Goal: Information Seeking & Learning: Learn about a topic

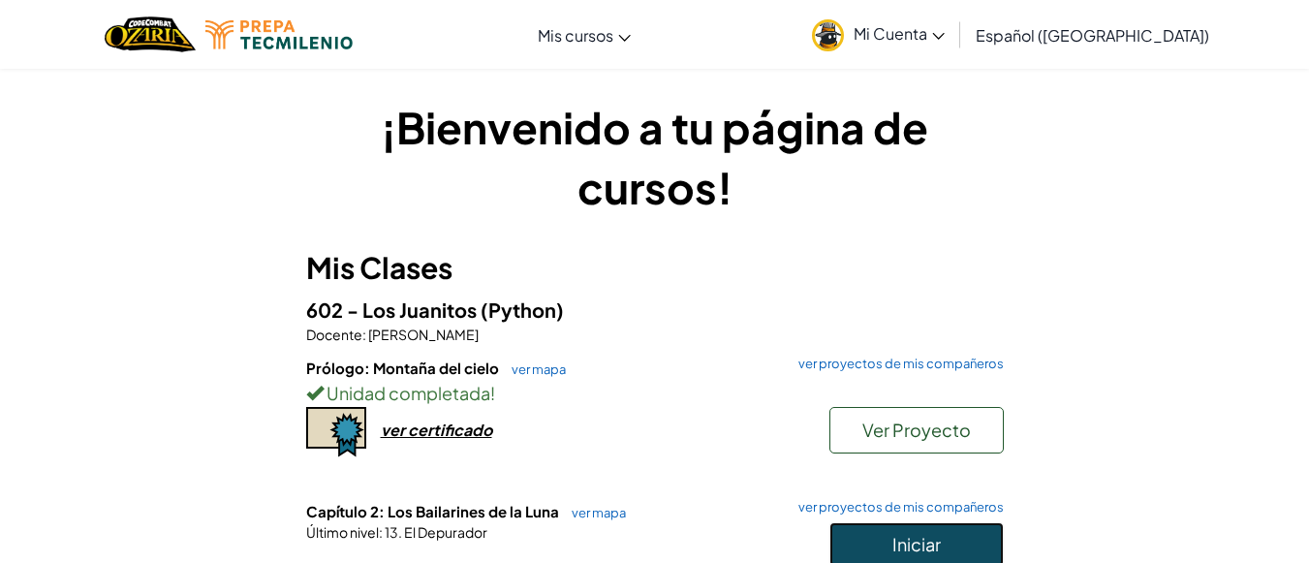
click at [923, 545] on span "Iniciar" at bounding box center [917, 544] width 48 height 22
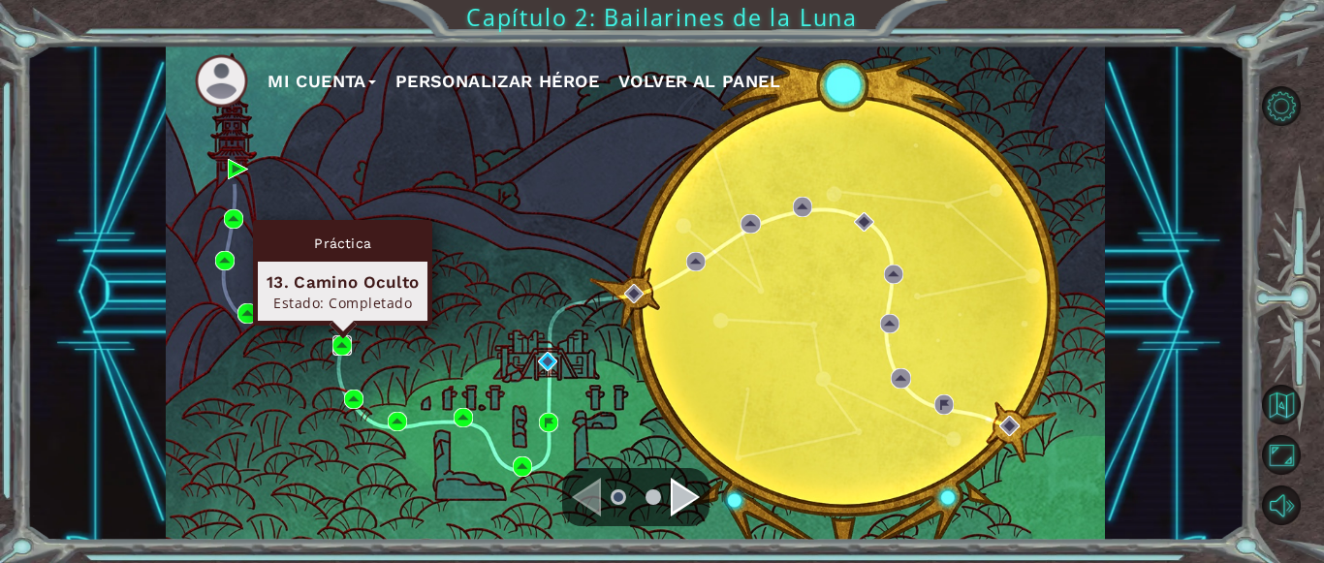
click at [349, 344] on img at bounding box center [341, 344] width 19 height 19
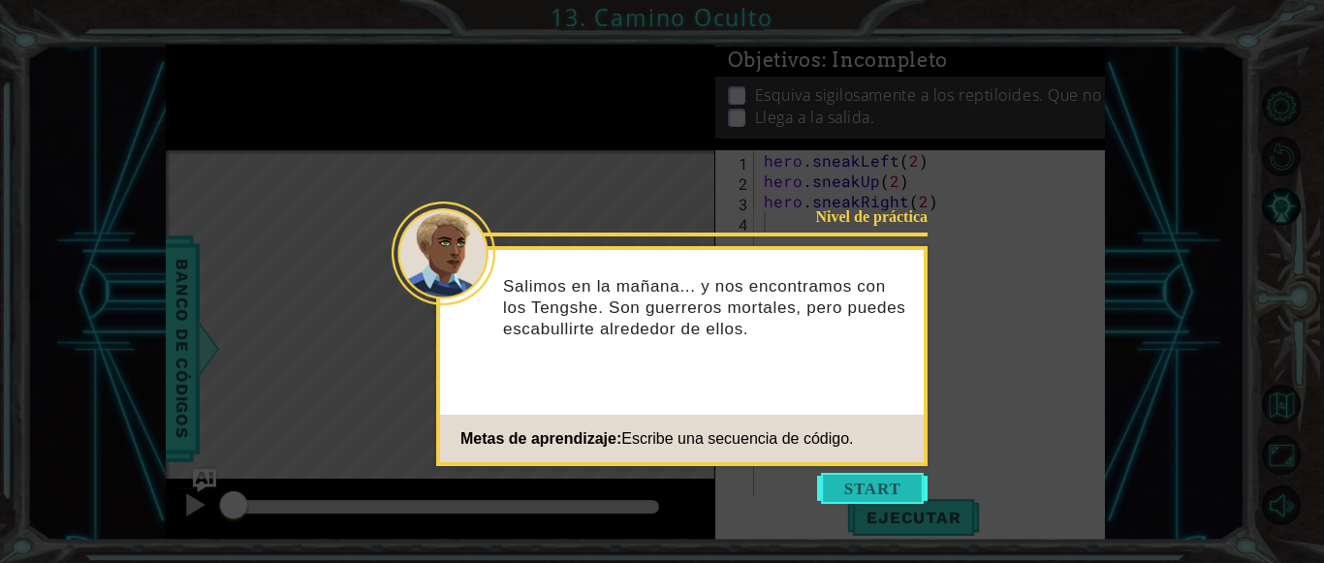
click at [859, 494] on button "Start" at bounding box center [872, 488] width 110 height 31
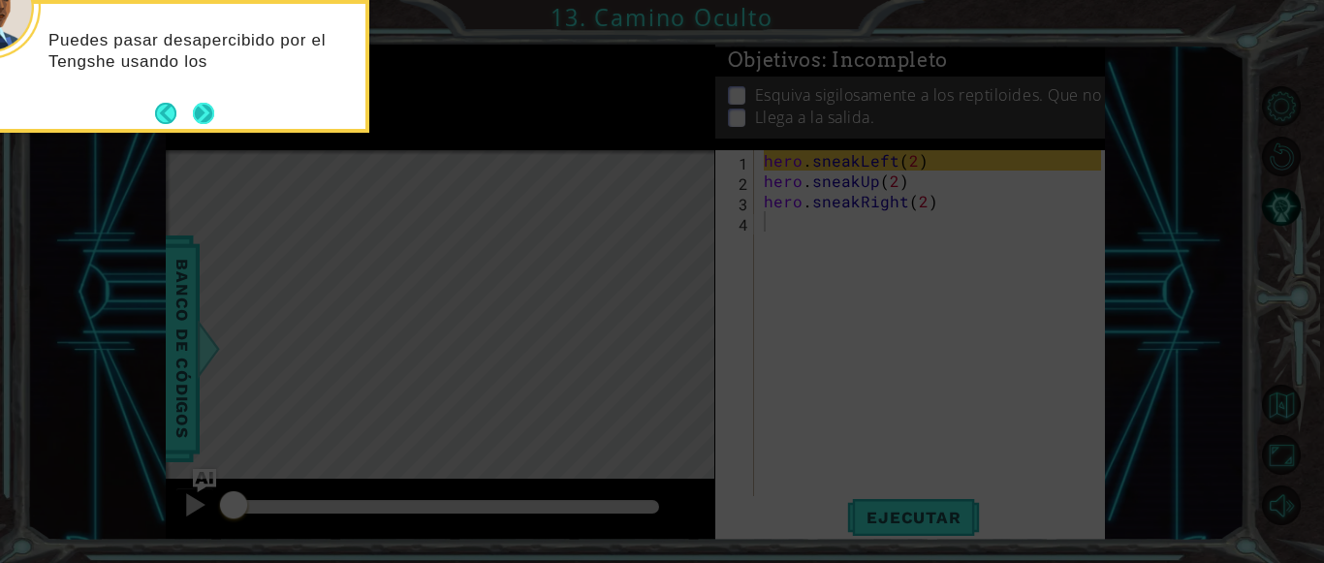
click at [207, 121] on button "Next" at bounding box center [203, 113] width 22 height 22
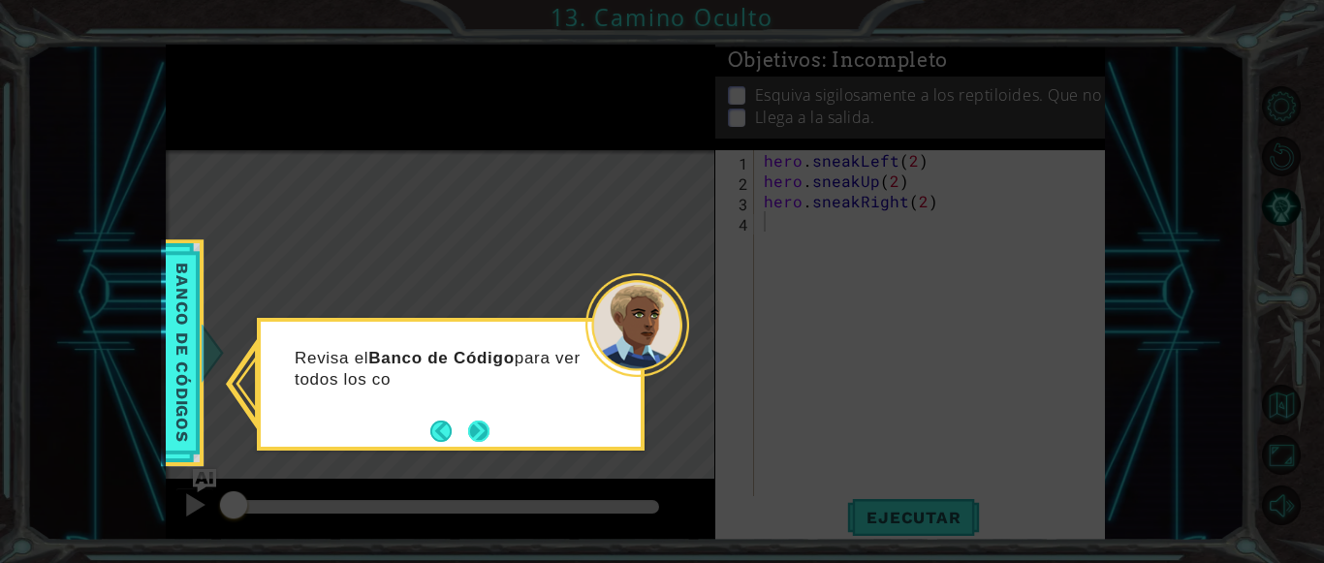
click at [488, 424] on button "Next" at bounding box center [478, 431] width 34 height 34
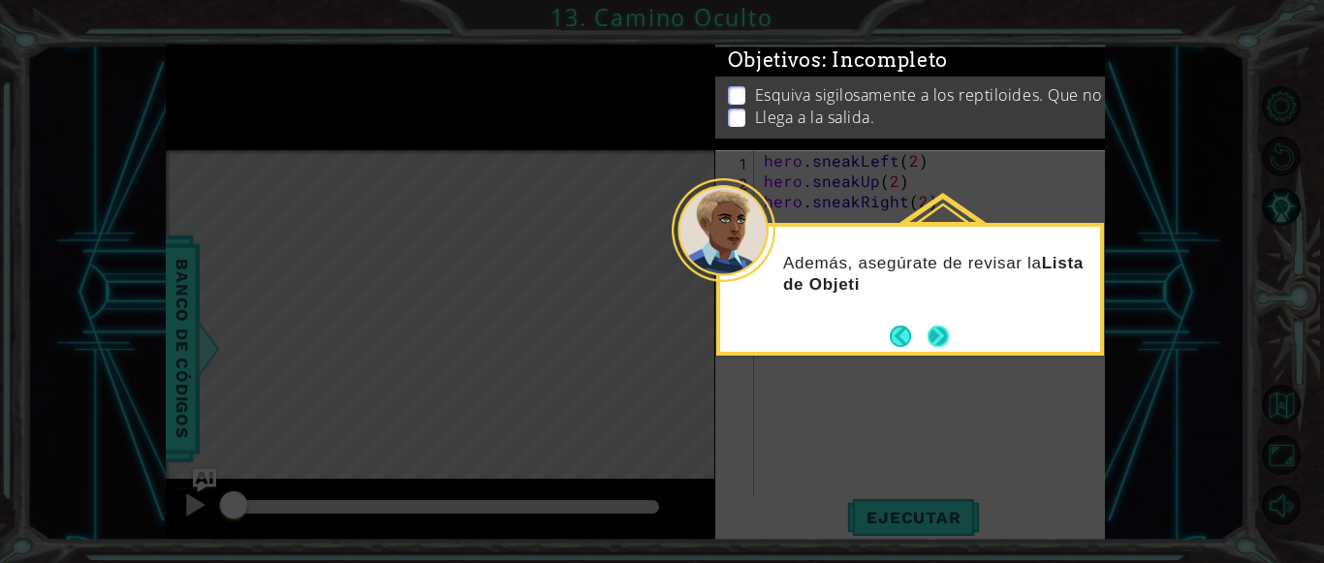
click at [939, 322] on footer at bounding box center [919, 336] width 59 height 29
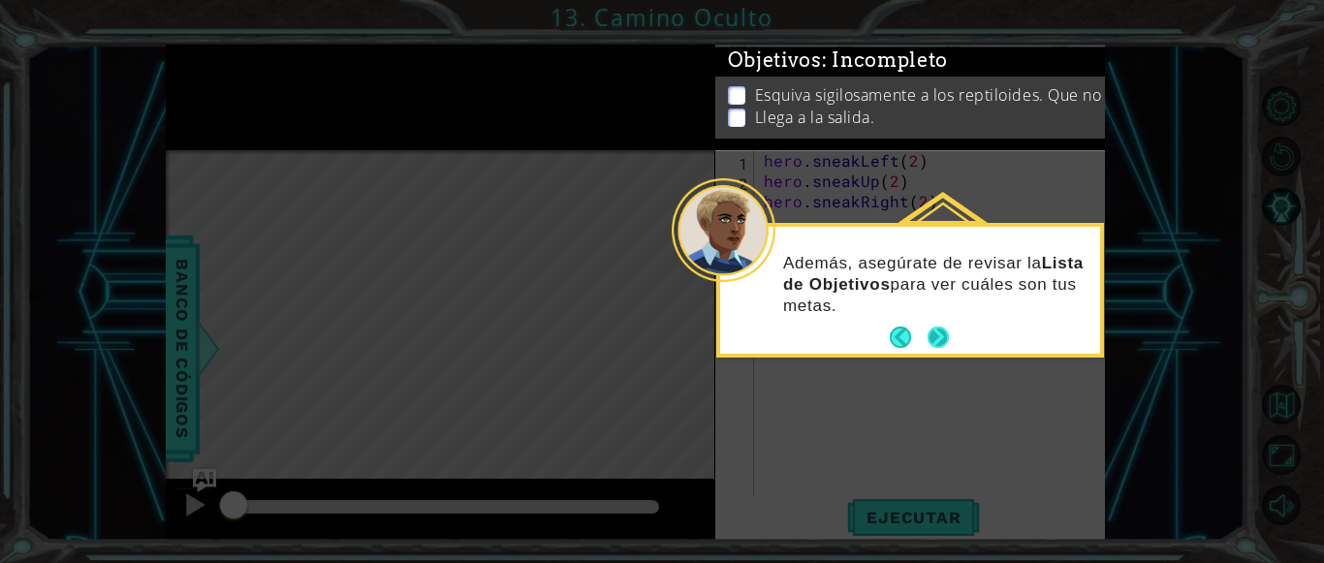
click at [939, 338] on button "Next" at bounding box center [938, 337] width 31 height 31
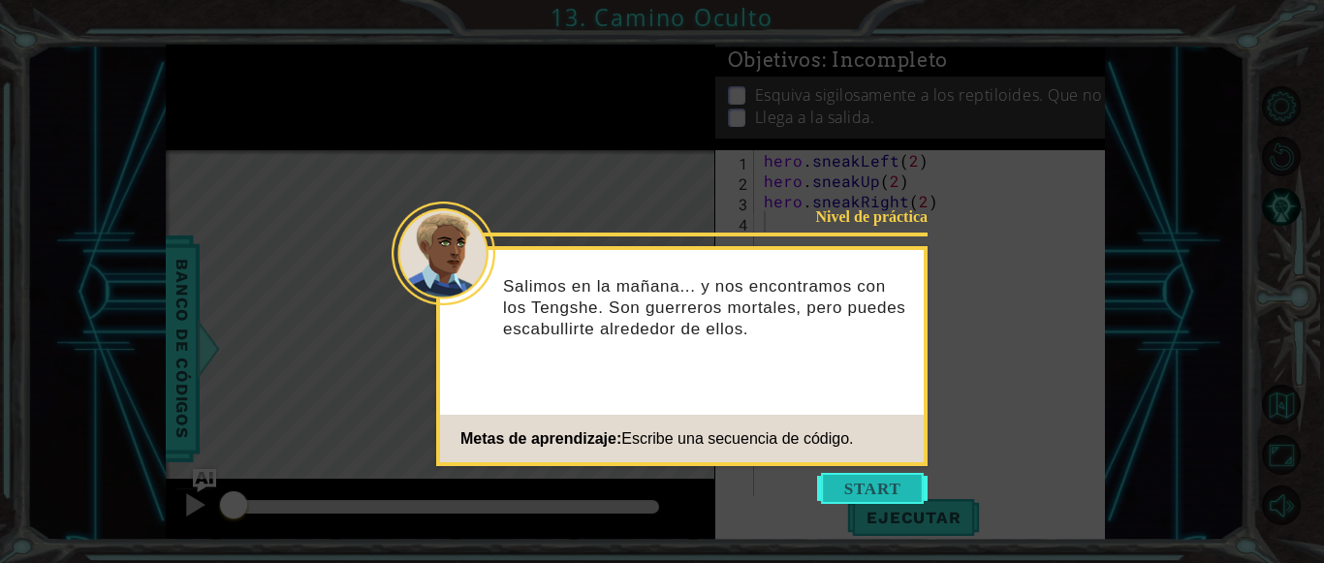
click at [908, 484] on button "Start" at bounding box center [872, 488] width 110 height 31
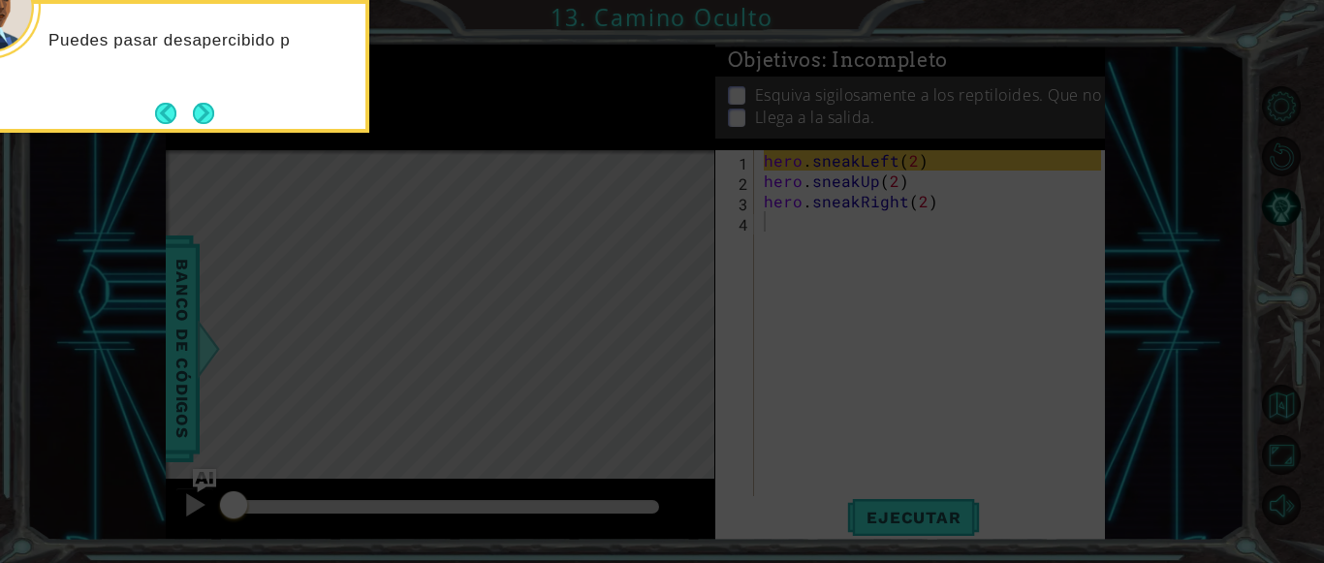
click at [919, 518] on icon at bounding box center [662, 84] width 1324 height 957
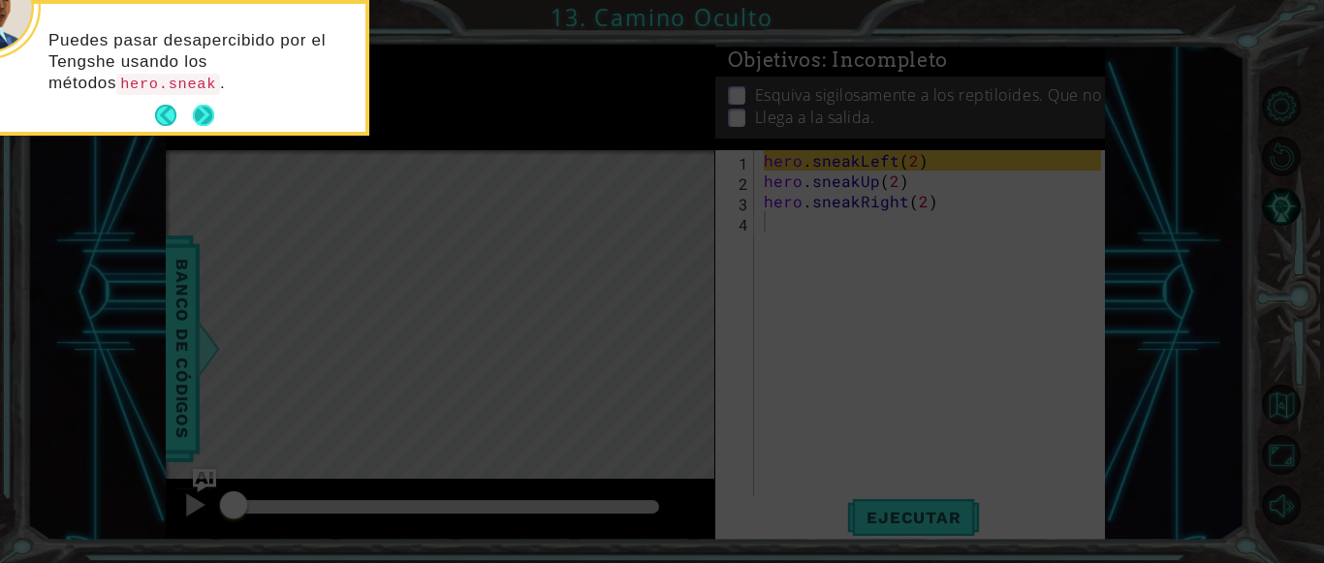
click at [208, 110] on button "Next" at bounding box center [203, 115] width 21 height 21
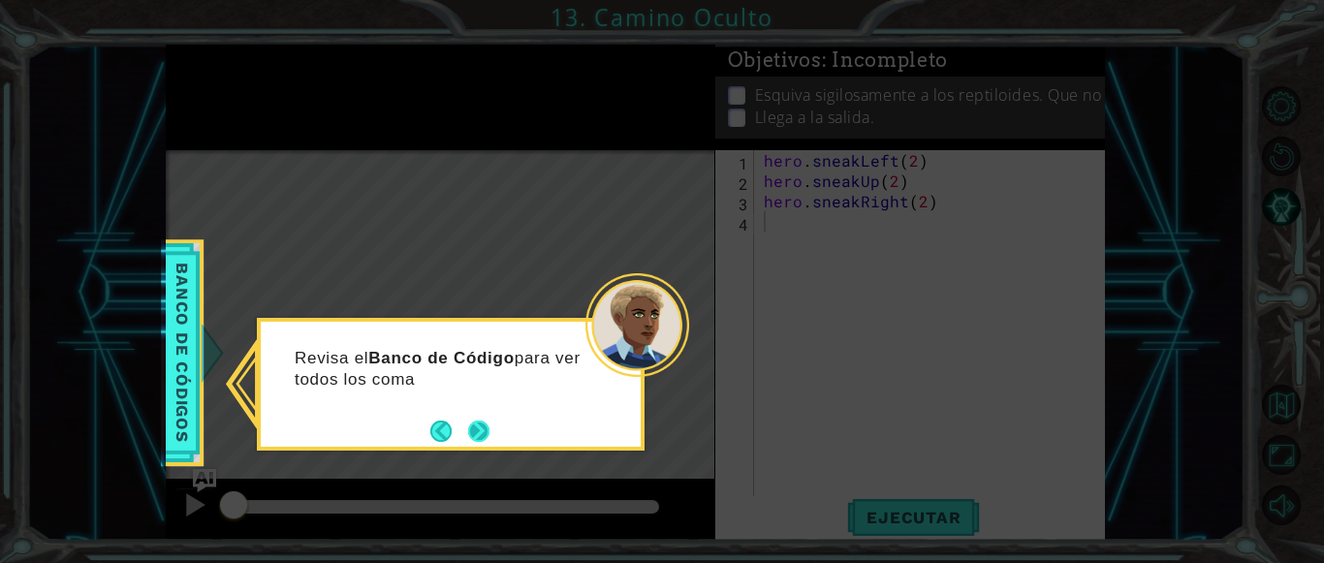
click at [473, 423] on button "Next" at bounding box center [479, 431] width 26 height 26
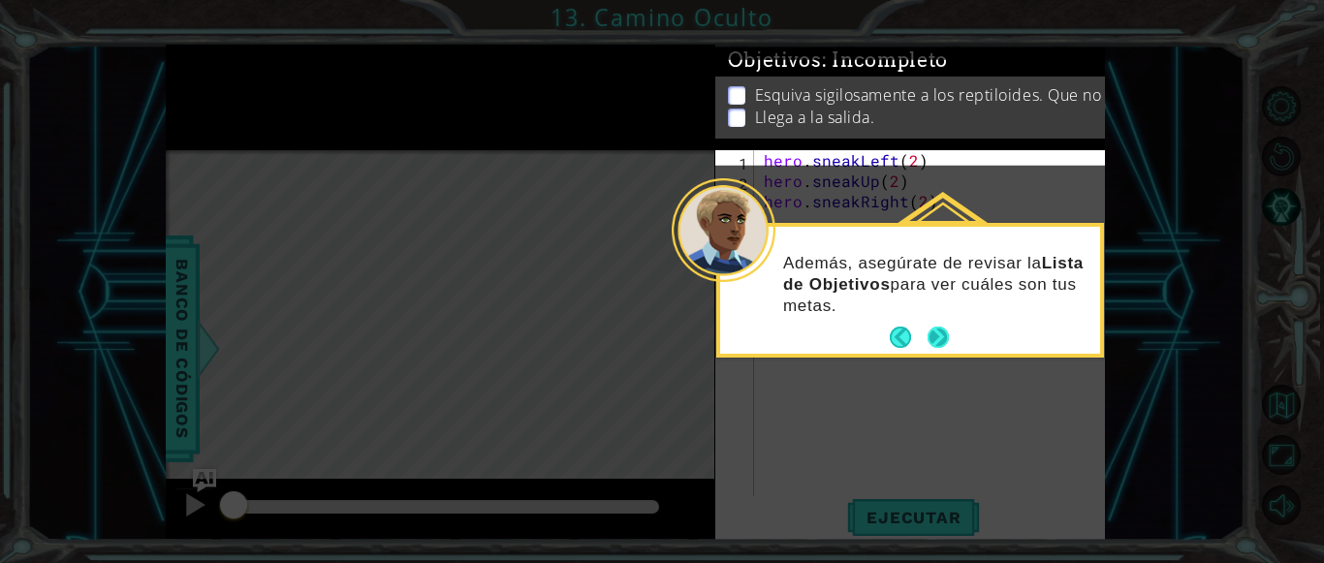
click at [930, 342] on button "Next" at bounding box center [938, 338] width 22 height 22
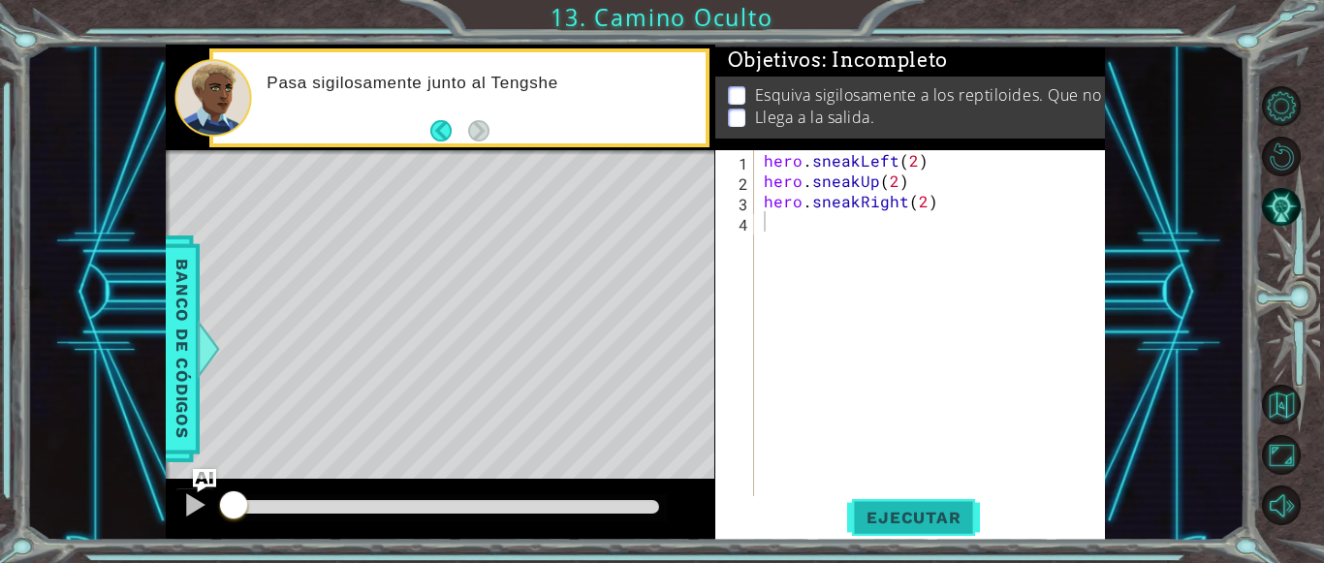
click at [937, 514] on span "Ejecutar" at bounding box center [913, 517] width 133 height 19
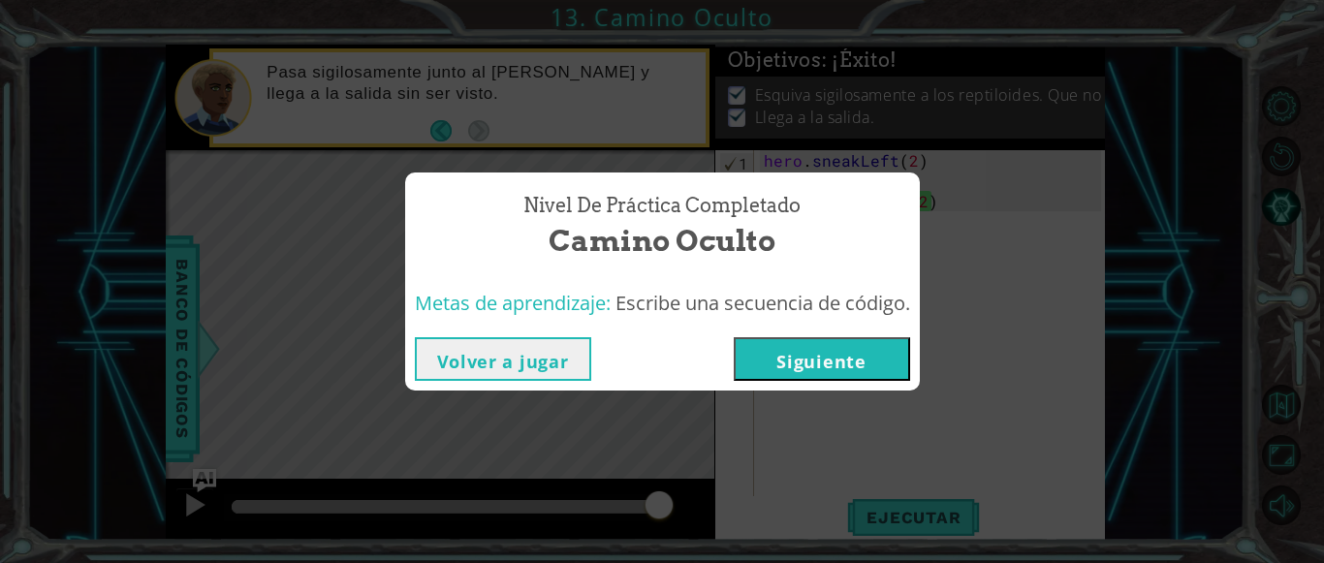
click at [512, 365] on button "Volver a jugar" at bounding box center [503, 359] width 176 height 44
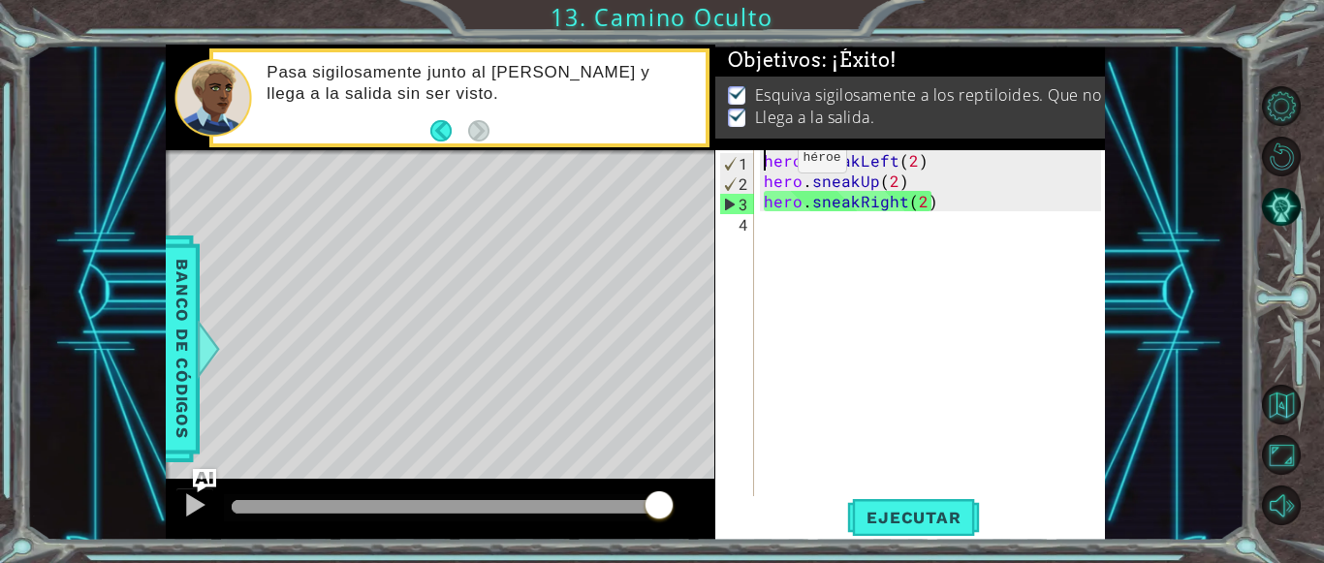
drag, startPoint x: 765, startPoint y: 163, endPoint x: 834, endPoint y: 228, distance: 95.3
click at [819, 215] on div "hero . sneakLeft ( 2 ) hero . sneakUp ( 2 ) hero . sneakRight ( 2 )" at bounding box center [936, 343] width 352 height 387
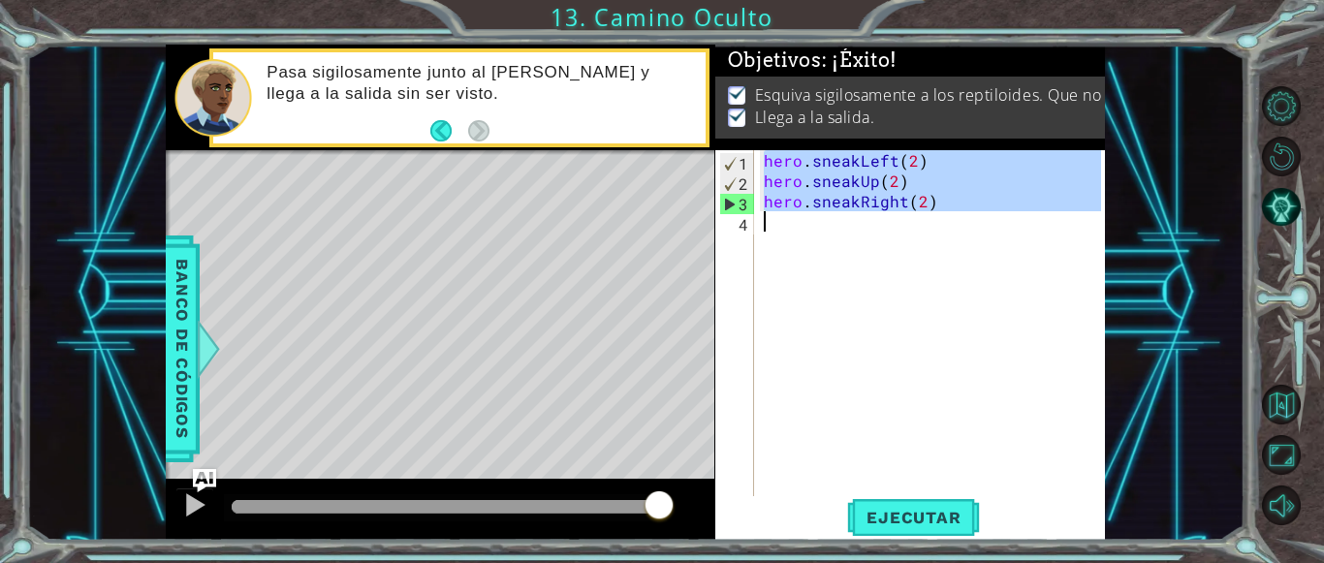
paste textarea "El héroe se mueve sigilosamente dos pasos hacia la izquierda, luego sube dos pa…"
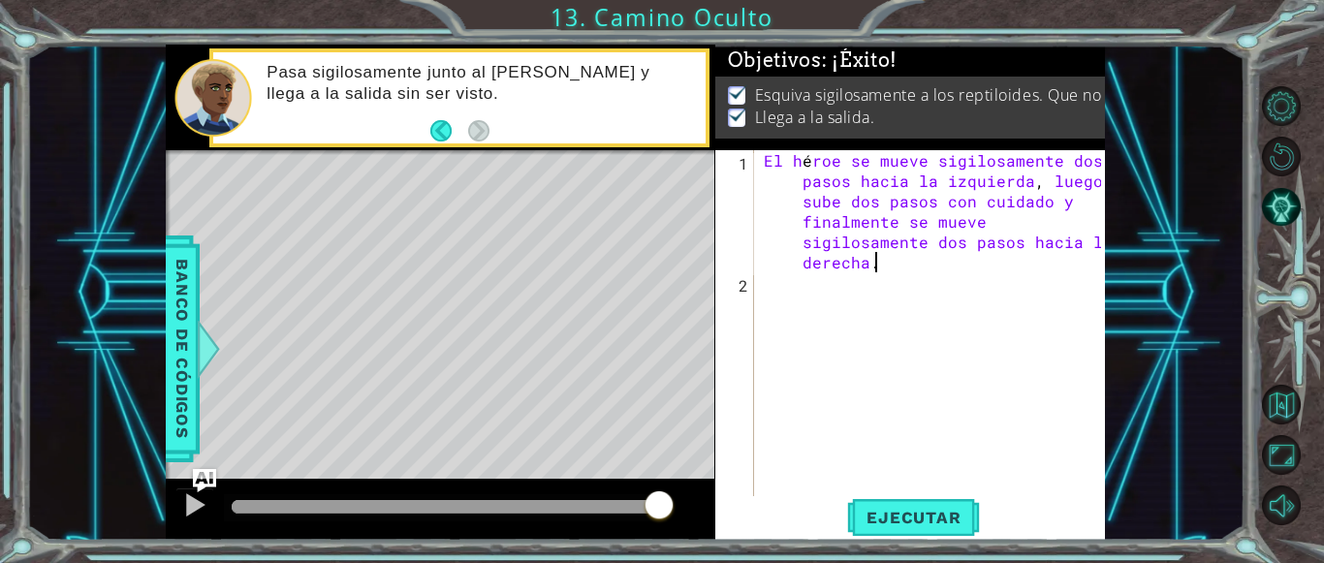
click at [947, 197] on div "El h é roe se mueve sigilosamente dos pasos hacia la izquierda , luego sube dos…" at bounding box center [936, 394] width 352 height 488
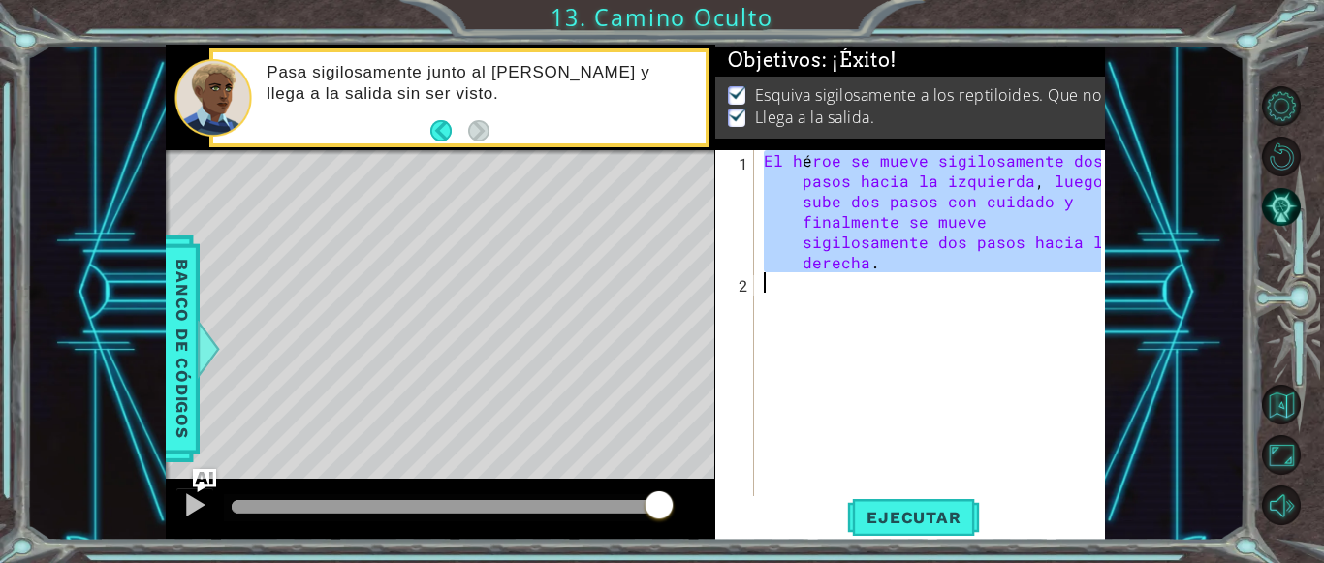
click at [947, 197] on div "El h é roe se mueve sigilosamente dos pasos hacia la izquierda , luego sube dos…" at bounding box center [936, 394] width 352 height 488
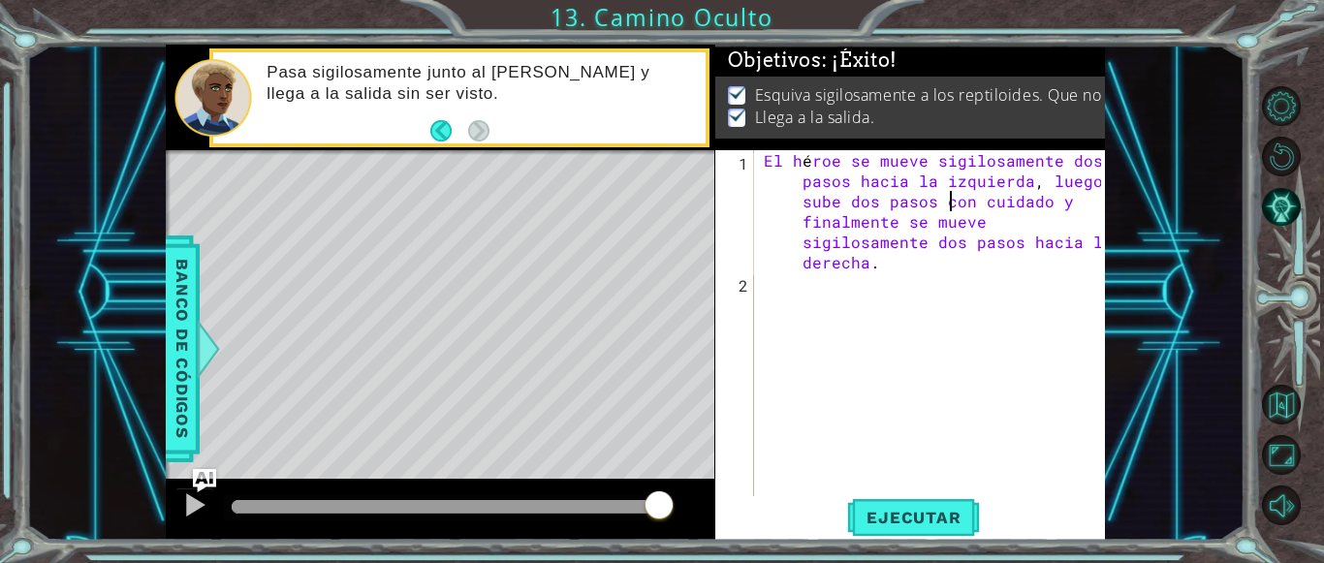
click at [947, 197] on div "El h é roe se mueve sigilosamente dos pasos hacia la izquierda , luego sube dos…" at bounding box center [936, 394] width 352 height 488
type textarea "El héroe se mueve sigilosamente dos pasos hacia la izquierda, luego sube dos pa…"
click at [1057, 389] on div "El h é roe se mueve sigilosamente dos pasos hacia la izquierda , luego sube dos…" at bounding box center [936, 394] width 352 height 488
click at [929, 226] on div "El h é roe se mueve sigilosamente dos pasos hacia la izquierda , luego sube dos…" at bounding box center [936, 394] width 352 height 488
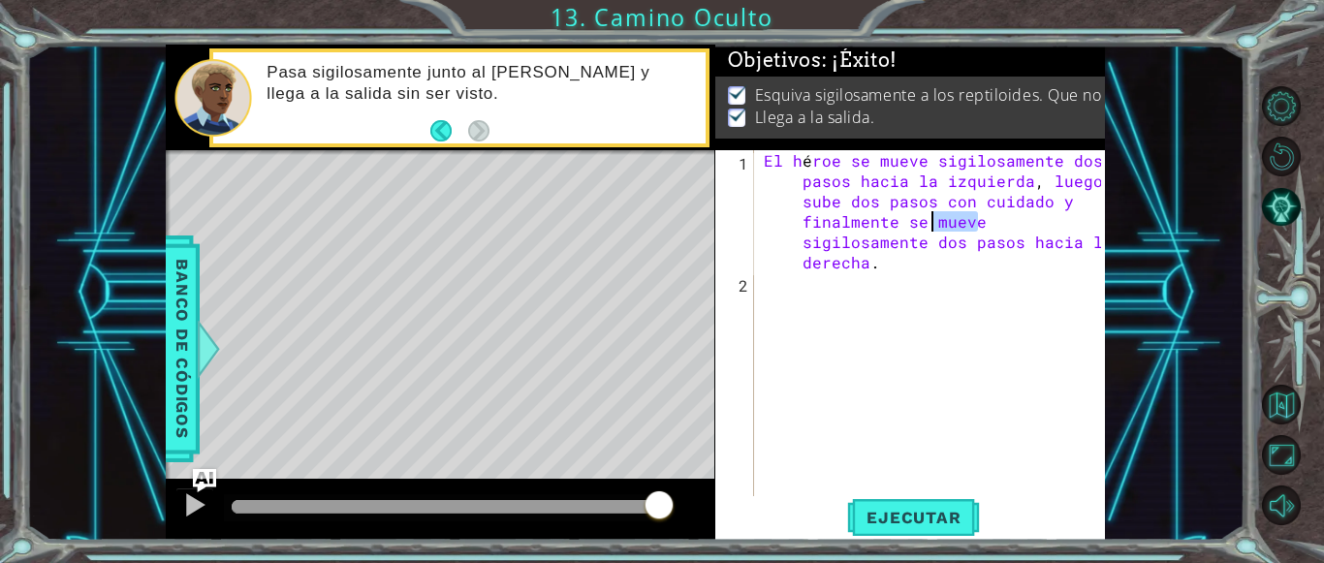
click at [929, 226] on div "El h é roe se mueve sigilosamente dos pasos hacia la izquierda , luego sube dos…" at bounding box center [936, 394] width 352 height 488
type textarea "El héroe se mueve sigilosamente dos pasos hacia la izquierda, luego sube dos pa…"
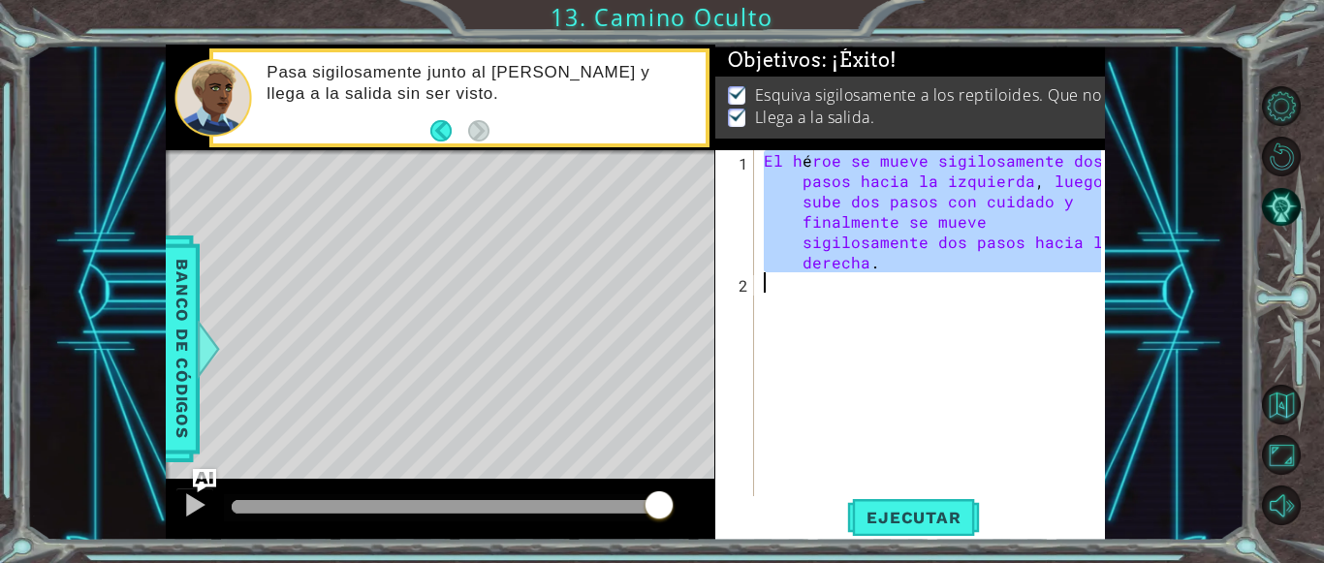
click at [929, 226] on div "El h é roe se mueve sigilosamente dos pasos hacia la izquierda , luego sube dos…" at bounding box center [936, 394] width 352 height 488
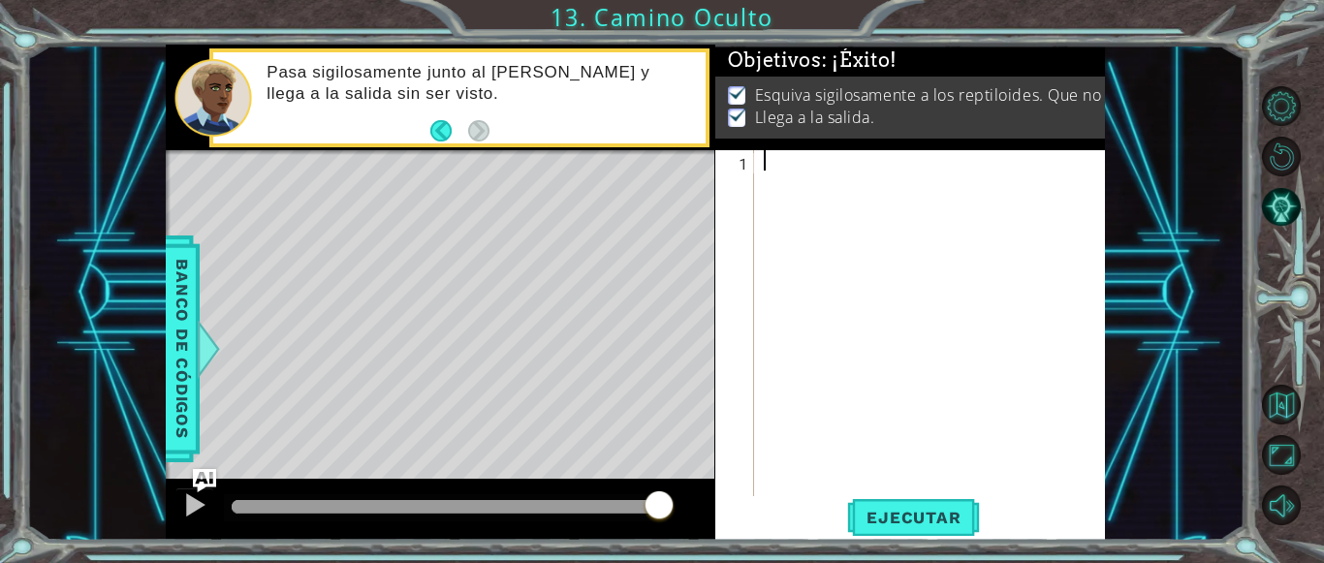
paste textarea "hero.sneakRight(2)"
type textarea "hero.sneakRight(2)"
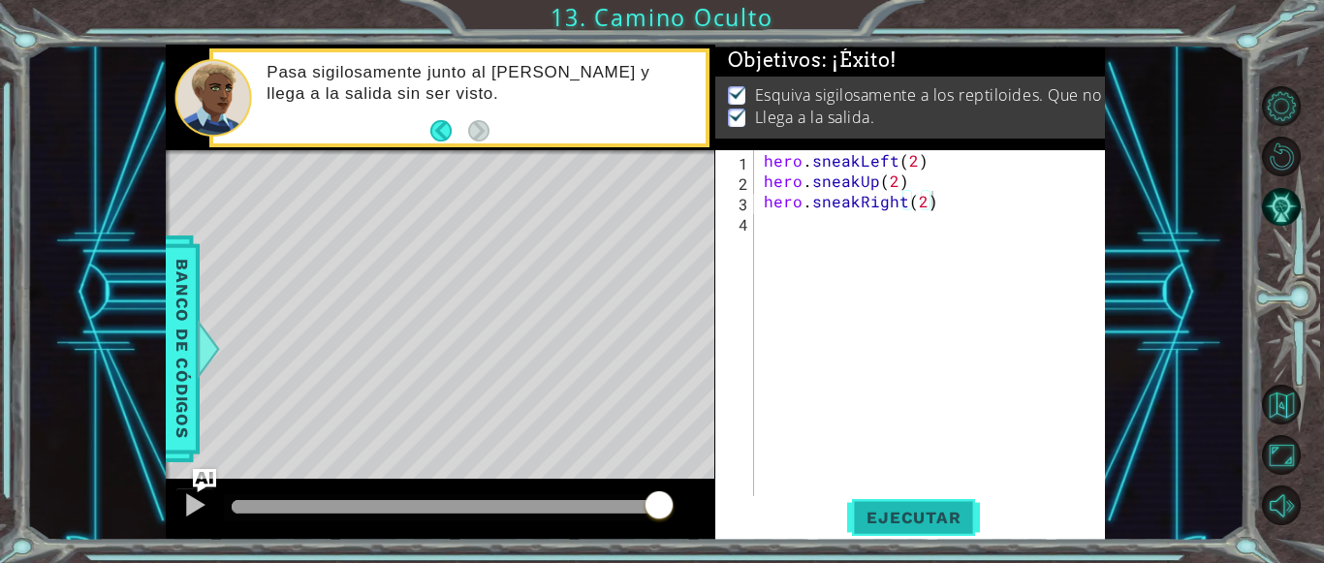
click at [939, 510] on span "Ejecutar" at bounding box center [913, 517] width 133 height 19
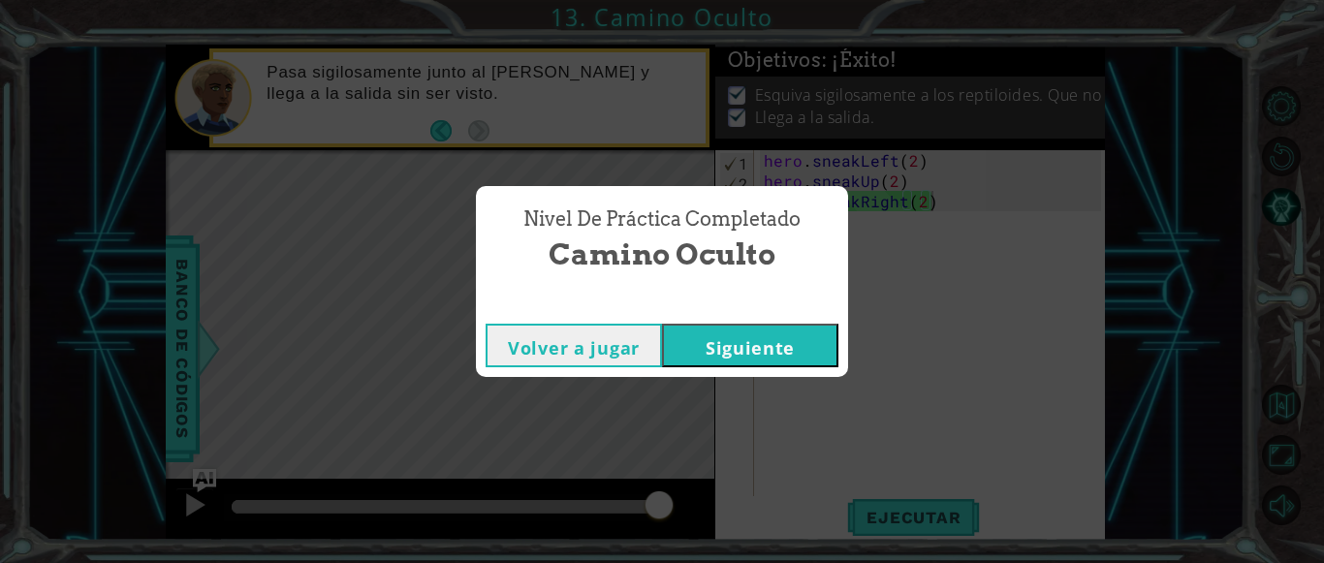
click at [791, 347] on button "Siguiente" at bounding box center [750, 346] width 176 height 44
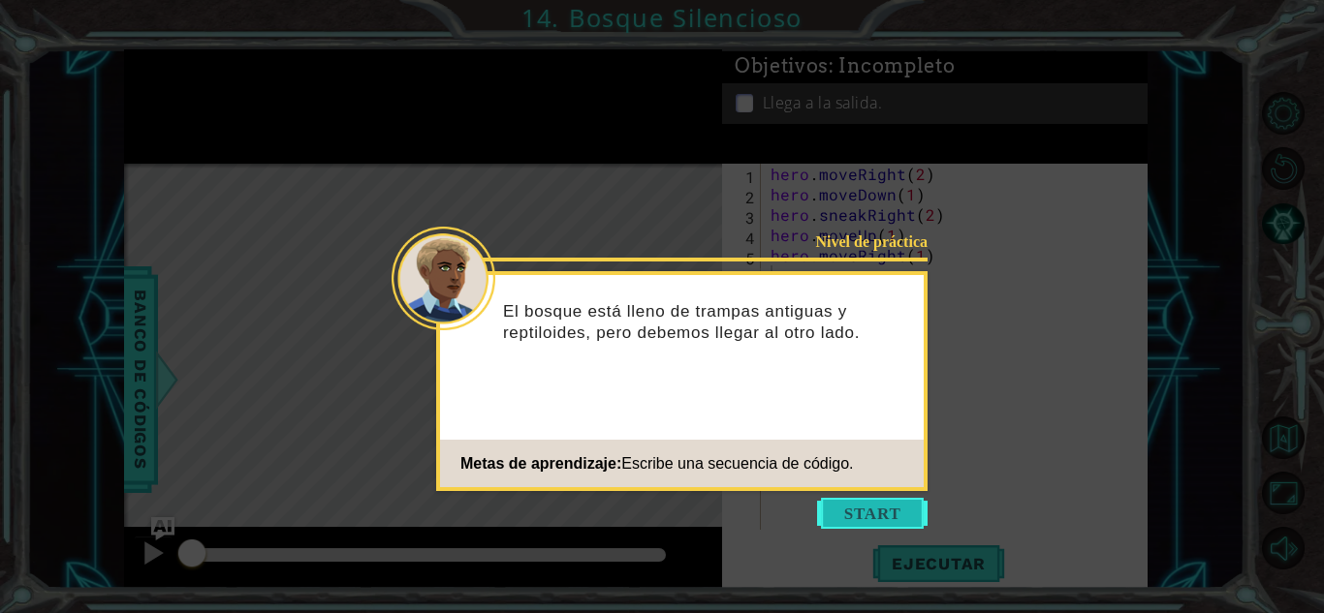
click at [858, 518] on button "Start" at bounding box center [872, 513] width 110 height 31
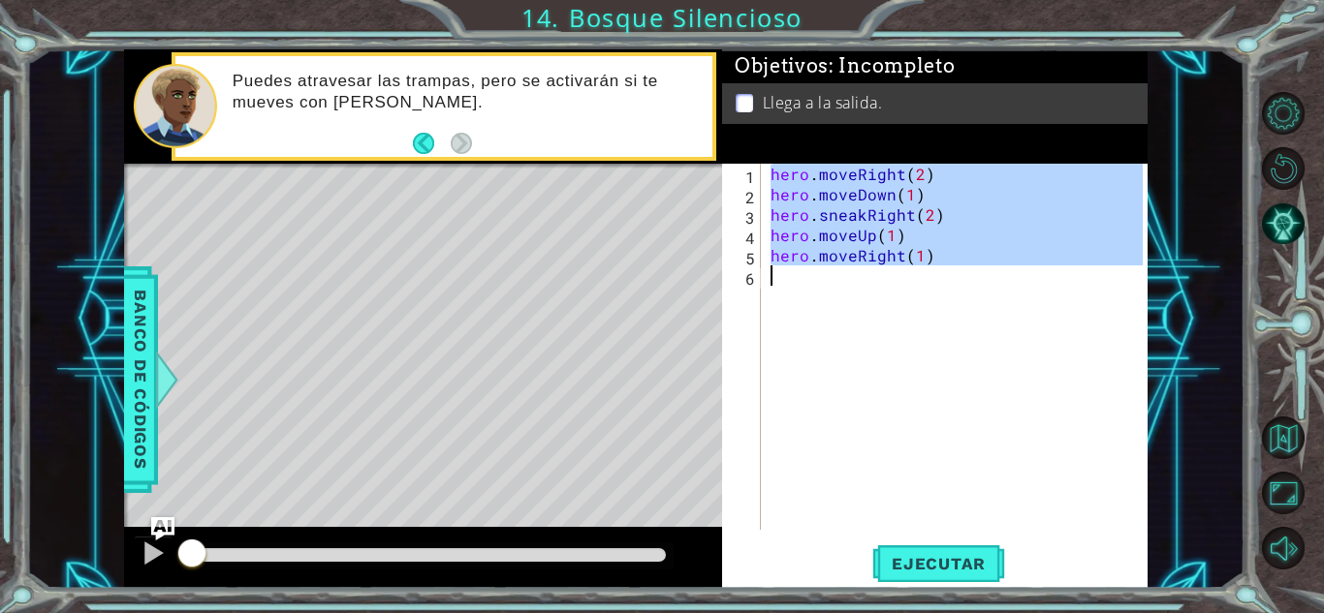
drag, startPoint x: 769, startPoint y: 170, endPoint x: 988, endPoint y: 340, distance: 276.8
click at [988, 342] on div "hero . moveRight ( 2 ) hero . moveDown ( 1 ) hero . sneakRight ( 2 ) hero . mov…" at bounding box center [960, 367] width 386 height 407
type textarea "hero.moveRight(1)"
click at [497, 504] on div "Level Map" at bounding box center [571, 449] width 895 height 571
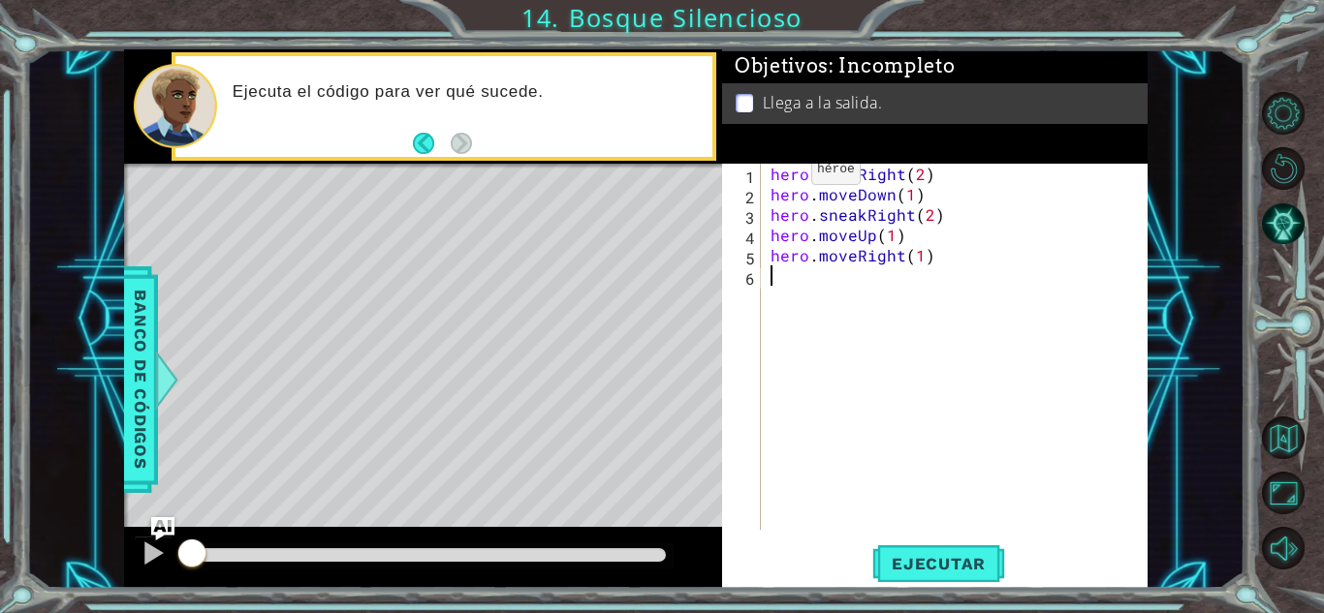
click at [777, 174] on div "hero . moveRight ( 2 ) hero . moveDown ( 1 ) hero . sneakRight ( 2 ) hero . mov…" at bounding box center [960, 367] width 386 height 407
click at [771, 173] on div "hero . moveRight ( 2 ) hero . moveDown ( 1 ) hero . sneakRight ( 2 ) hero . mov…" at bounding box center [960, 367] width 386 height 407
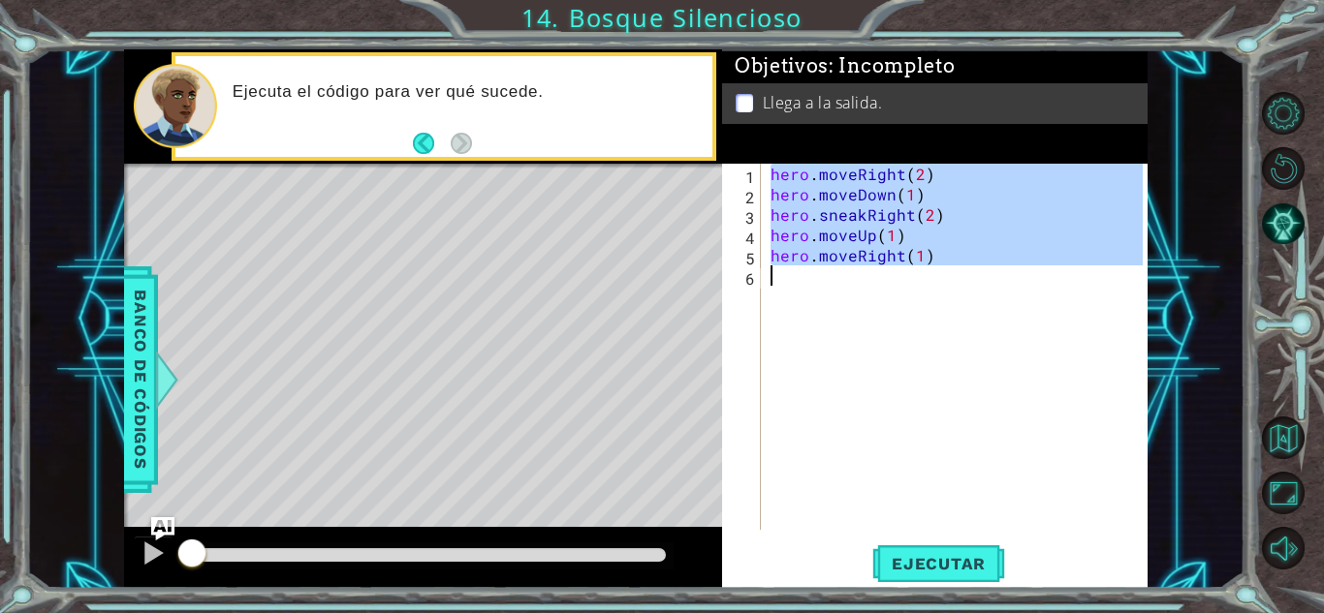
drag, startPoint x: 771, startPoint y: 173, endPoint x: 956, endPoint y: 309, distance: 229.5
click at [956, 309] on div "hero . moveRight ( 2 ) hero . moveDown ( 1 ) hero . sneakRight ( 2 ) hero . mov…" at bounding box center [960, 367] width 386 height 407
type textarea "hero.moveRight(1)"
click at [1294, 429] on button "Volver al mapa" at bounding box center [1283, 438] width 43 height 43
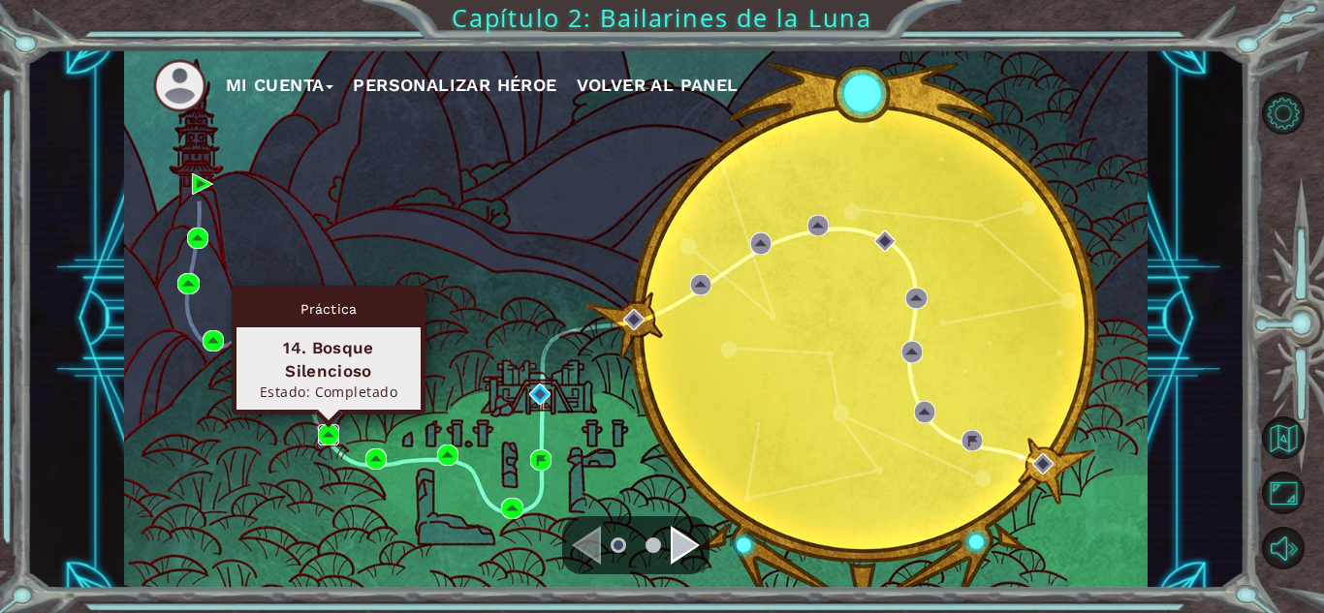
click at [325, 436] on img at bounding box center [328, 434] width 21 height 21
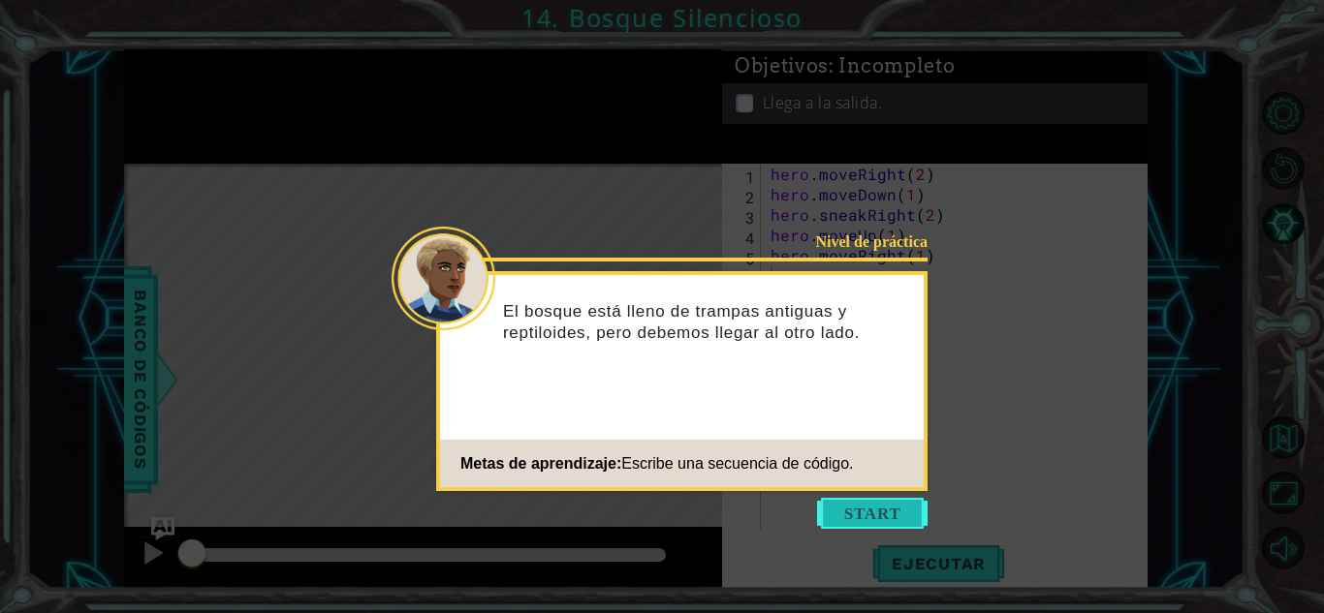
click at [905, 507] on button "Start" at bounding box center [872, 513] width 110 height 31
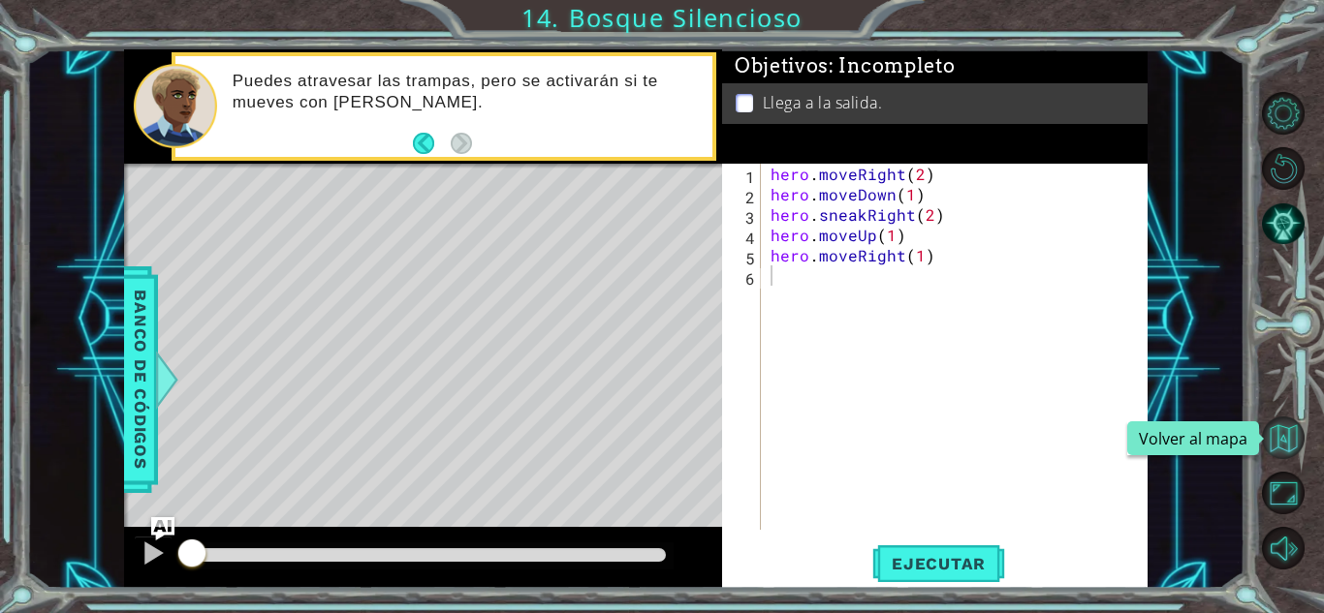
click at [1295, 433] on button "Volver al mapa" at bounding box center [1283, 438] width 43 height 43
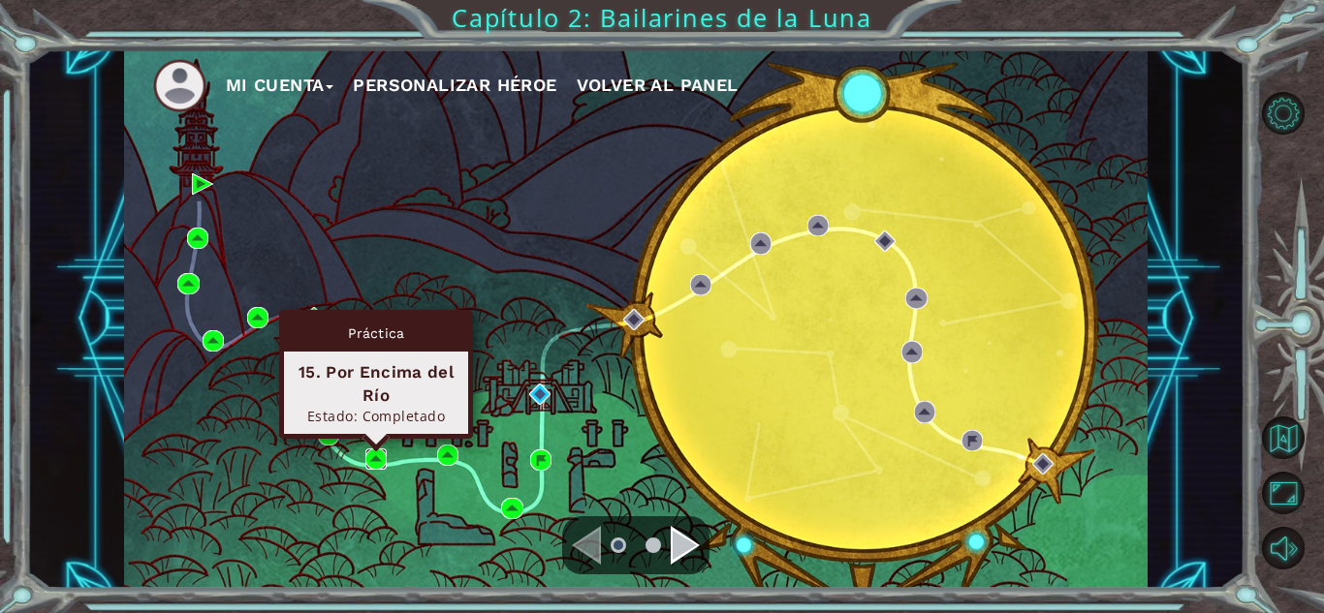
click at [377, 452] on img at bounding box center [375, 459] width 21 height 21
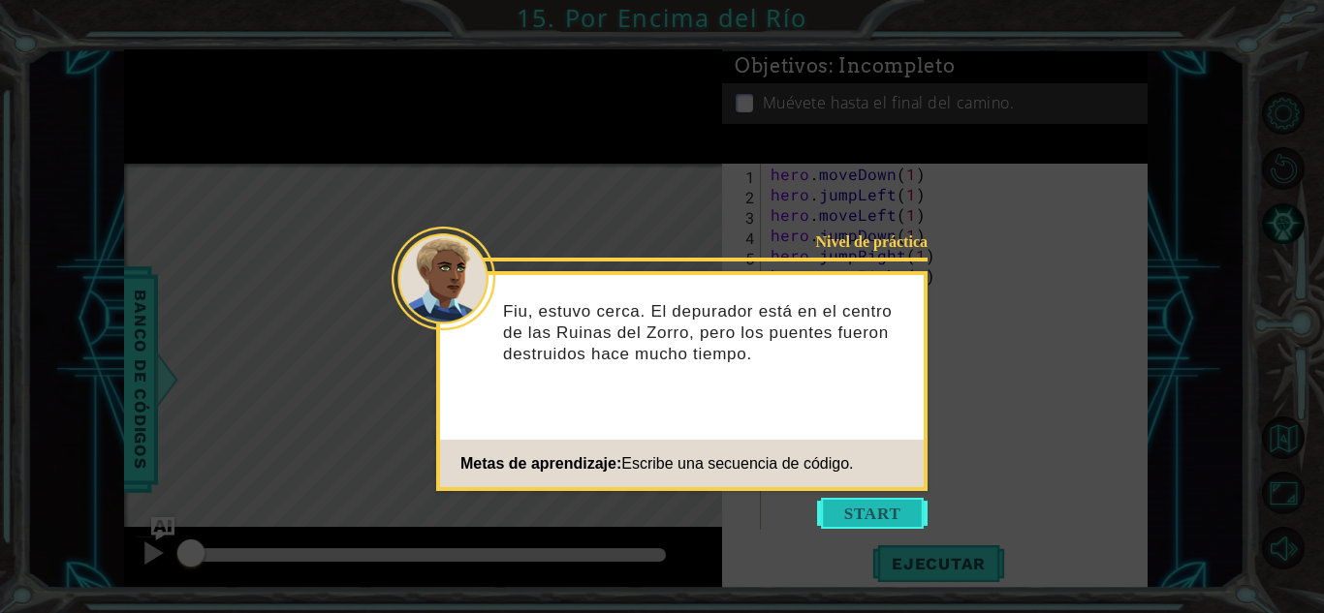
click at [910, 509] on button "Start" at bounding box center [872, 513] width 110 height 31
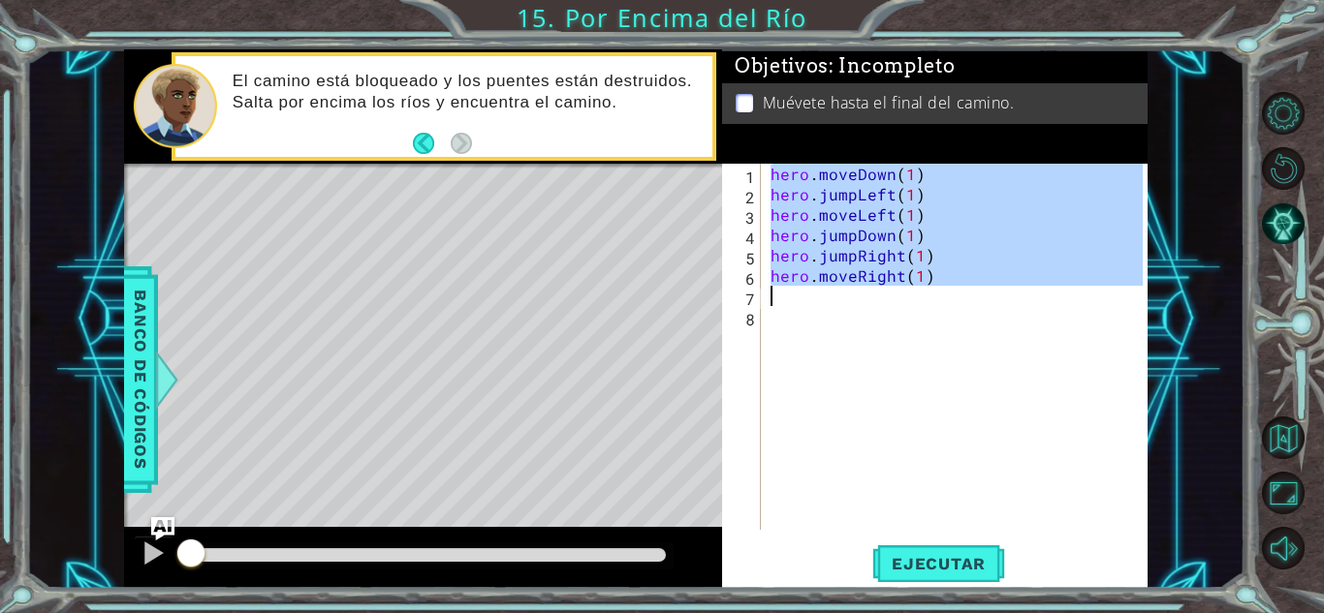
drag, startPoint x: 771, startPoint y: 168, endPoint x: 904, endPoint y: 305, distance: 191.2
click at [904, 305] on div "hero . moveDown ( 1 ) hero . jumpLeft ( 1 ) hero . moveLeft ( 1 ) hero . jumpDo…" at bounding box center [960, 367] width 386 height 407
click at [947, 220] on div "hero . moveDown ( 1 ) hero . jumpLeft ( 1 ) hero . moveLeft ( 1 ) hero . jumpDo…" at bounding box center [955, 347] width 376 height 366
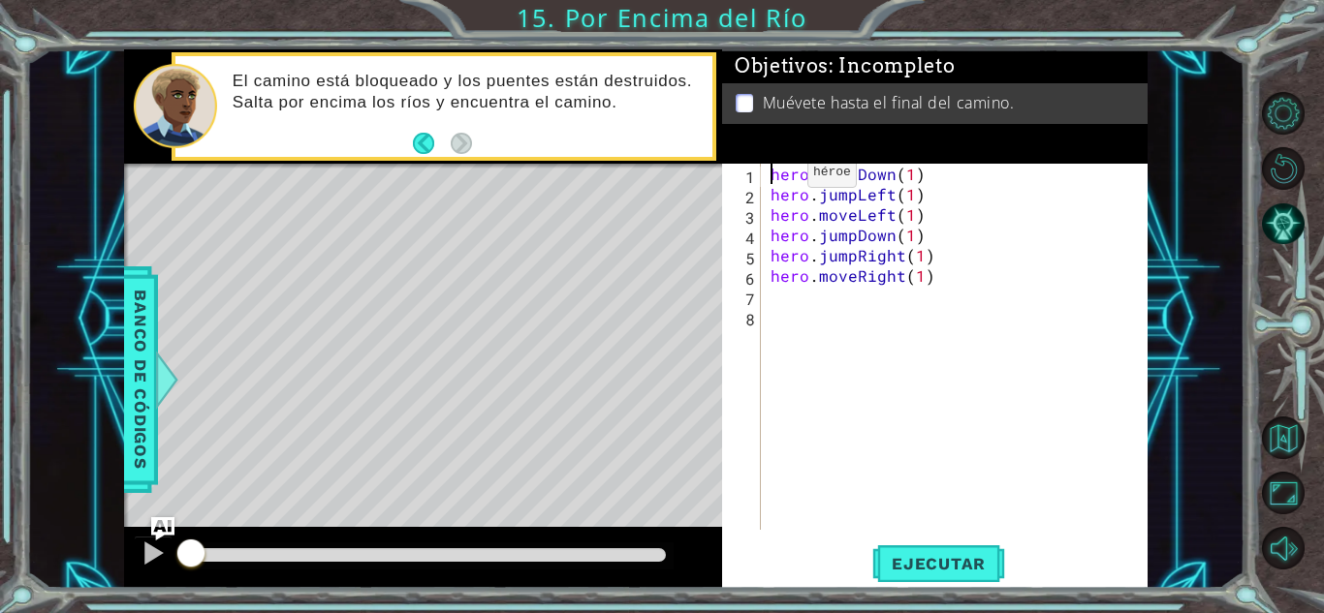
drag, startPoint x: 773, startPoint y: 177, endPoint x: 856, endPoint y: 245, distance: 106.7
click at [856, 245] on div "hero . moveDown ( 1 ) hero . jumpLeft ( 1 ) hero . moveLeft ( 1 ) hero . jumpDo…" at bounding box center [960, 367] width 386 height 407
type textarea "hero.moveLeft(1) hero.jumpDown(1)"
click at [962, 359] on div "hero . moveDown ( 1 ) hero . jumpLeft ( 1 ) hero . moveLeft ( 1 ) hero . jumpDo…" at bounding box center [960, 367] width 386 height 407
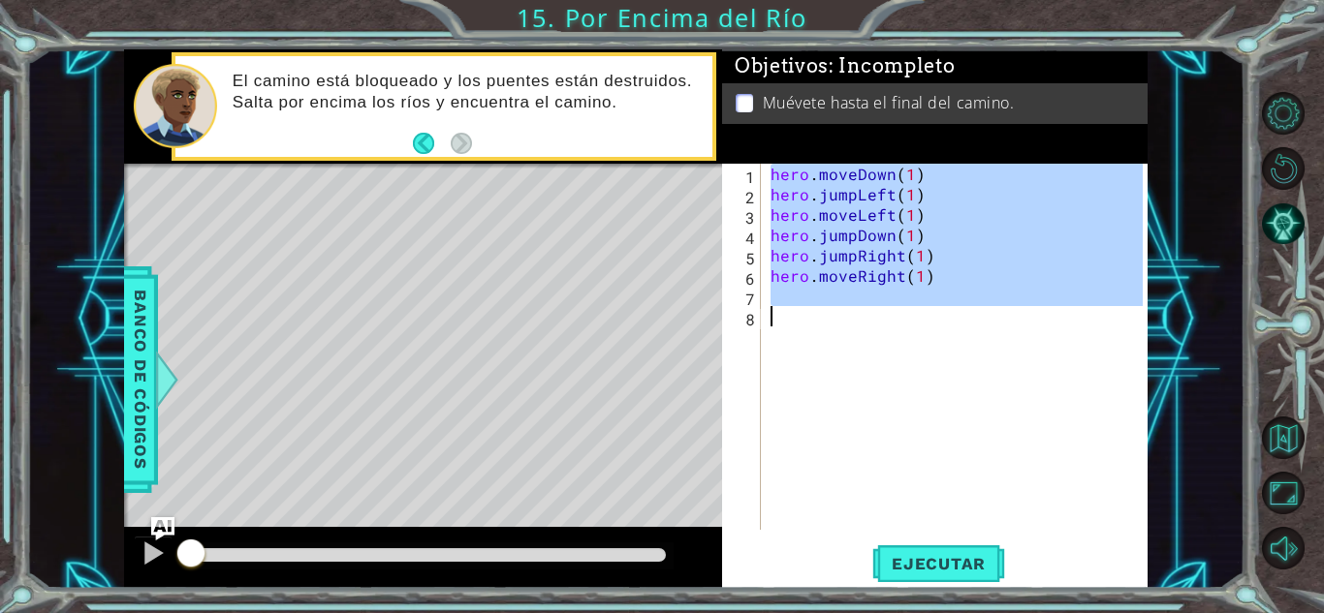
drag, startPoint x: 769, startPoint y: 172, endPoint x: 905, endPoint y: 335, distance: 211.9
click at [905, 335] on div "hero . moveDown ( 1 ) hero . jumpLeft ( 1 ) hero . moveLeft ( 1 ) hero . jumpDo…" at bounding box center [960, 367] width 386 height 407
click at [1287, 424] on button "Volver al mapa" at bounding box center [1283, 438] width 43 height 43
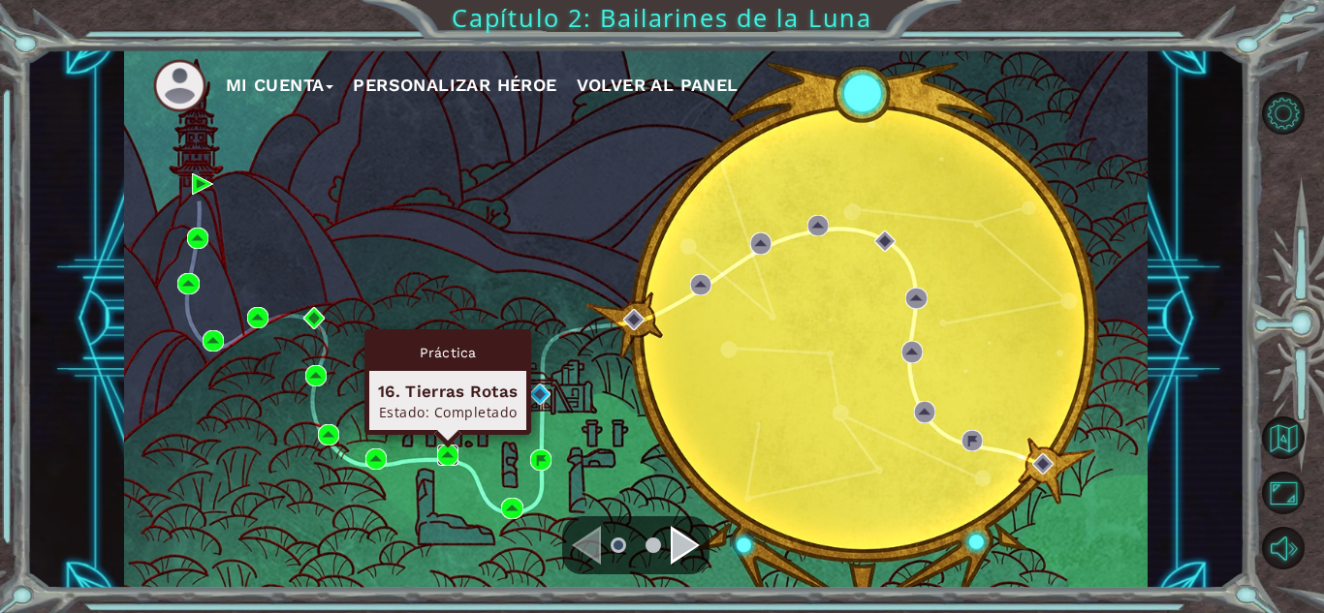
click at [440, 454] on img at bounding box center [447, 455] width 21 height 21
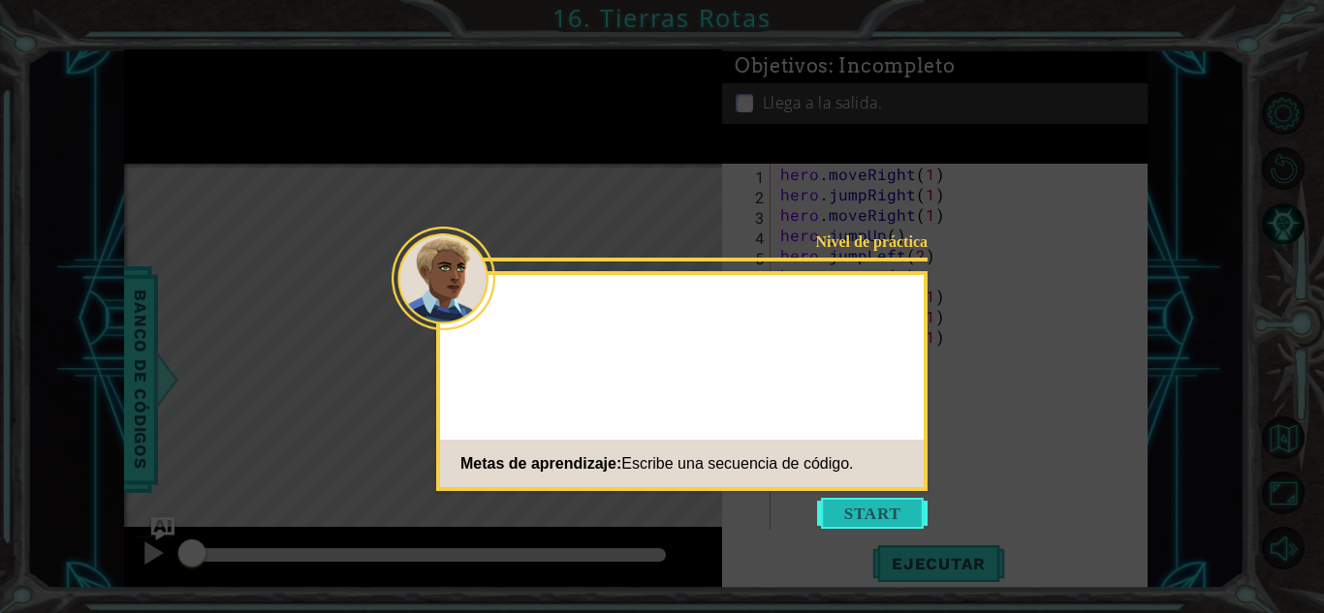
click at [897, 519] on button "Start" at bounding box center [872, 513] width 110 height 31
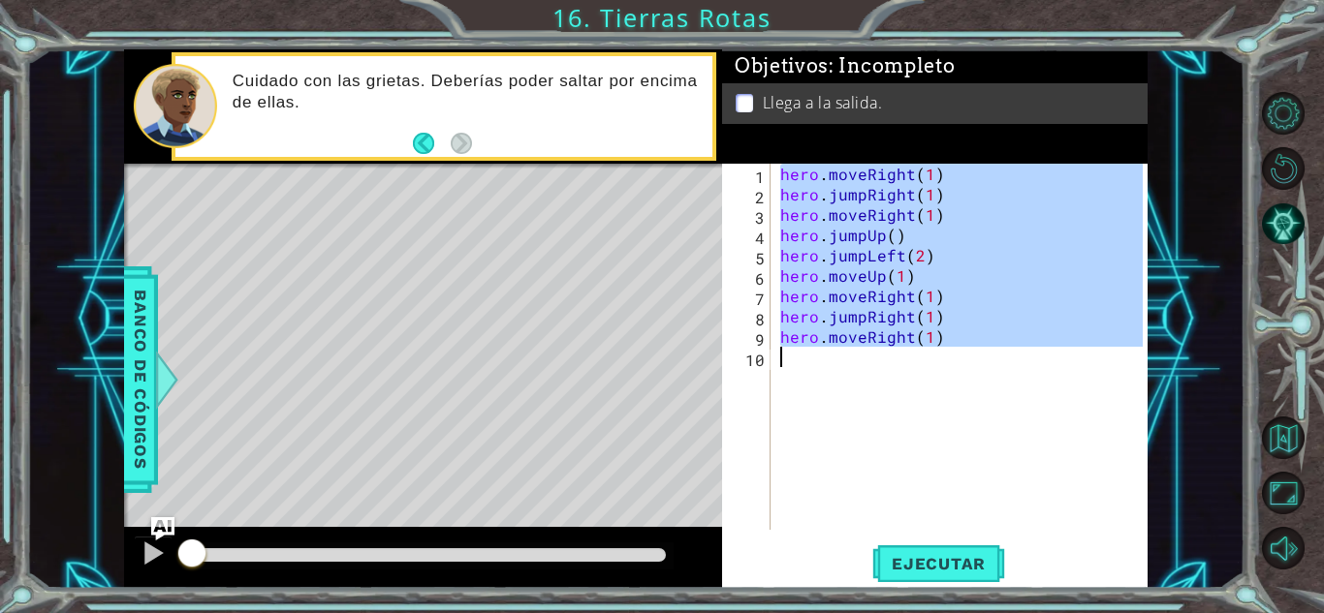
drag, startPoint x: 783, startPoint y: 172, endPoint x: 896, endPoint y: 404, distance: 257.9
click at [896, 404] on div "hero . moveRight ( 1 ) hero . jumpRight ( 1 ) hero . moveRight ( 1 ) hero . jum…" at bounding box center [964, 367] width 376 height 407
click at [839, 218] on div "hero . moveRight ( 1 ) hero . jumpRight ( 1 ) hero . moveRight ( 1 ) hero . jum…" at bounding box center [959, 347] width 366 height 366
drag, startPoint x: 785, startPoint y: 170, endPoint x: 946, endPoint y: 402, distance: 282.8
click at [946, 402] on div "hero . moveRight ( 1 ) hero . jumpRight ( 1 ) hero . moveRight ( 1 ) hero . jum…" at bounding box center [964, 367] width 376 height 407
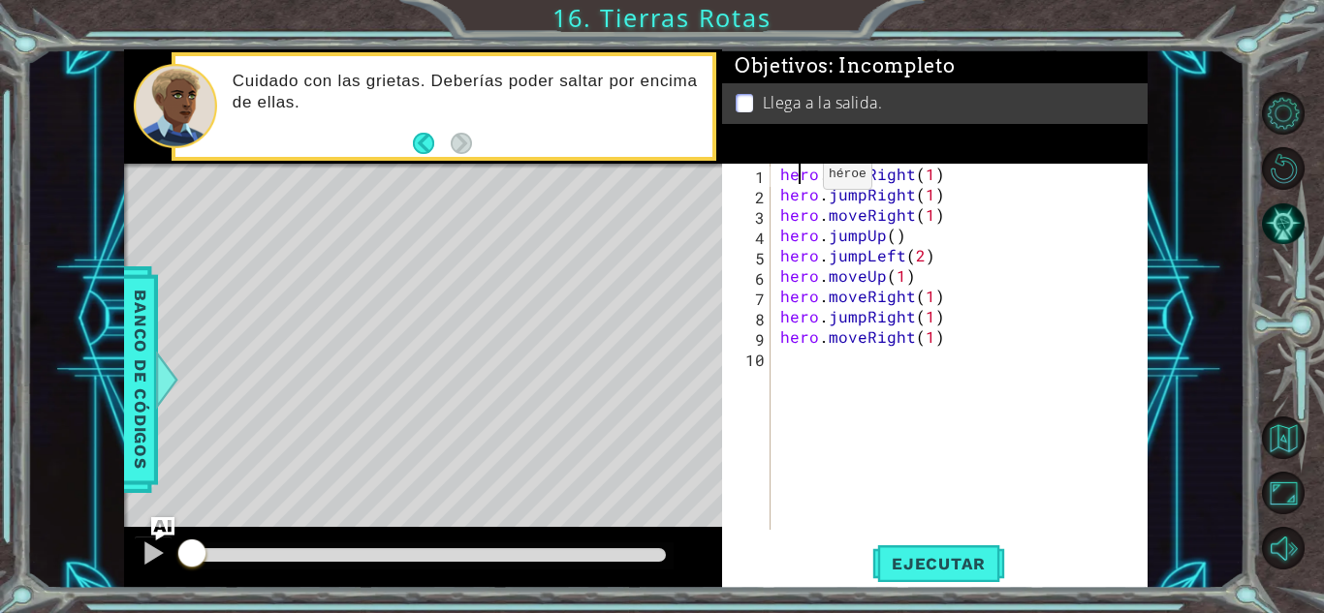
click at [800, 179] on div "hero . moveRight ( 1 ) hero . jumpRight ( 1 ) hero . moveRight ( 1 ) hero . jum…" at bounding box center [964, 367] width 376 height 407
click at [781, 173] on div "hero . moveRight ( 1 ) hero . jumpRight ( 1 ) hero . moveRight ( 1 ) hero . jum…" at bounding box center [964, 367] width 376 height 407
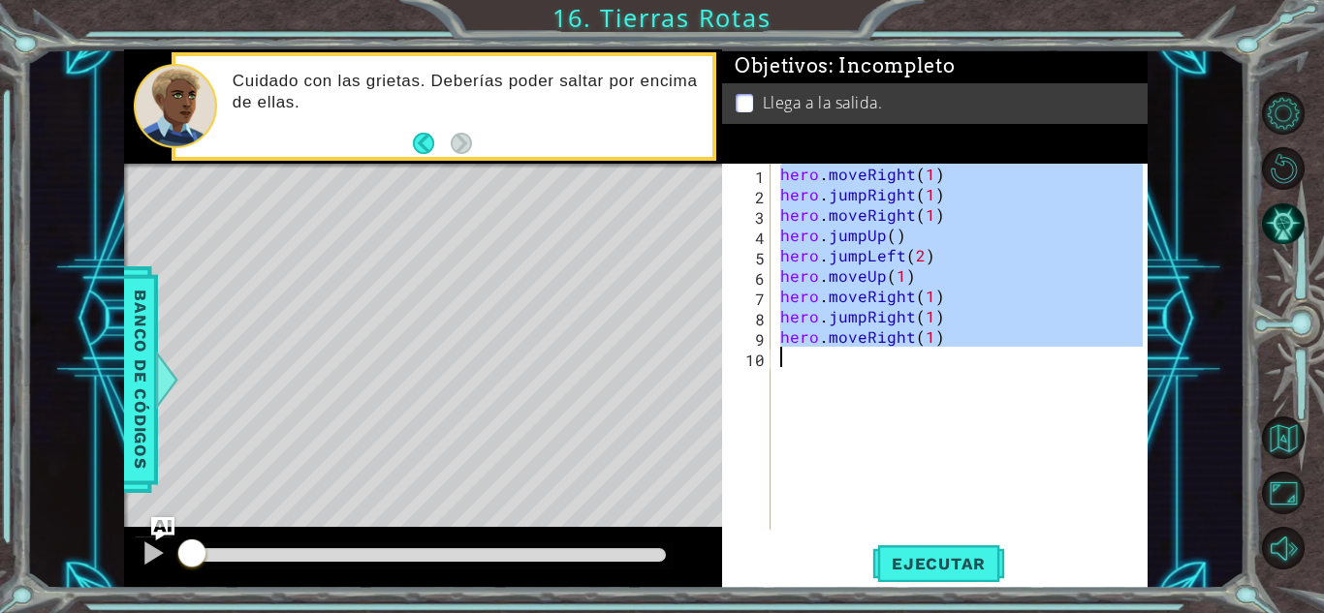
drag, startPoint x: 781, startPoint y: 173, endPoint x: 946, endPoint y: 375, distance: 260.3
click at [946, 376] on div "hero . moveRight ( 1 ) hero . jumpRight ( 1 ) hero . moveRight ( 1 ) hero . jum…" at bounding box center [964, 367] width 376 height 407
type textarea "hero.moveRight(1)"
click at [1271, 422] on button "Volver al mapa" at bounding box center [1283, 438] width 43 height 43
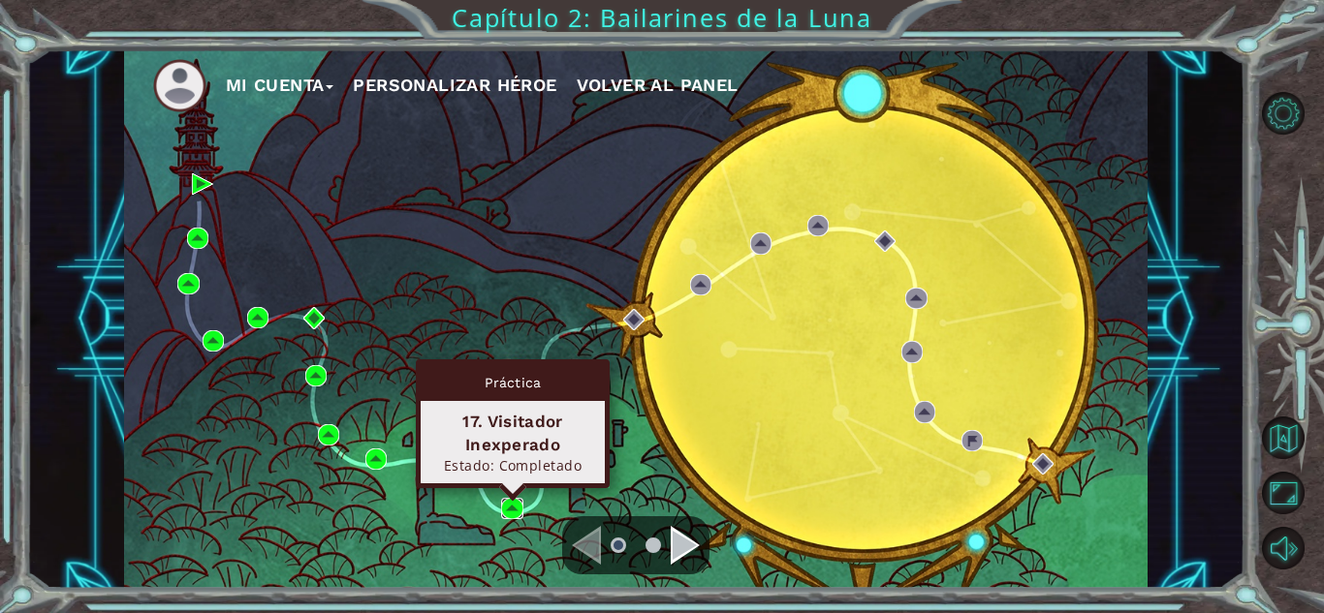
click at [511, 508] on img at bounding box center [511, 508] width 21 height 21
